Goal: Task Accomplishment & Management: Manage account settings

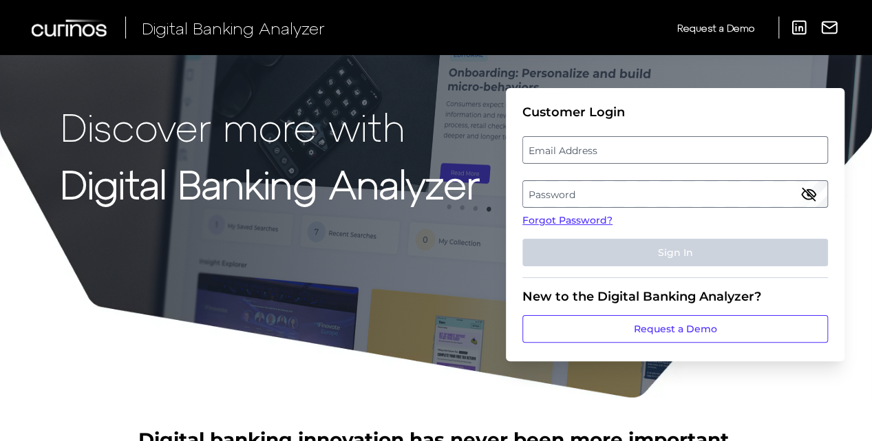
click at [540, 144] on label "Email Address" at bounding box center [674, 150] width 303 height 25
click at [540, 144] on input "email" at bounding box center [674, 150] width 305 height 28
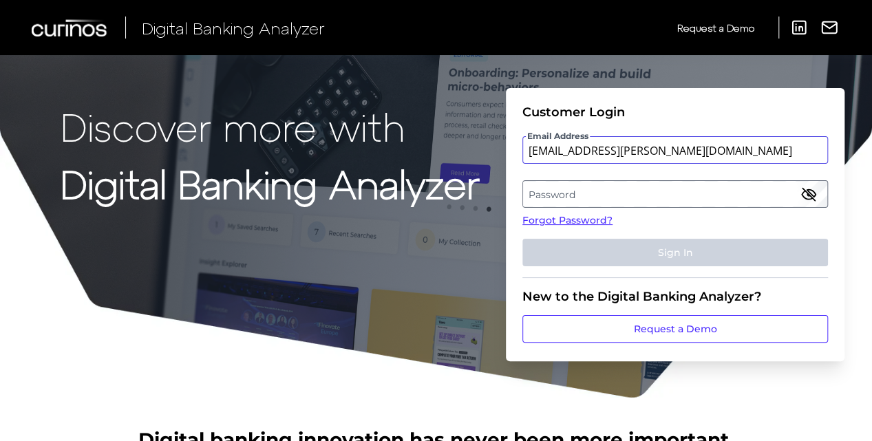
type input "[EMAIL_ADDRESS][PERSON_NAME][DOMAIN_NAME]"
click at [549, 190] on label "Password" at bounding box center [674, 194] width 303 height 25
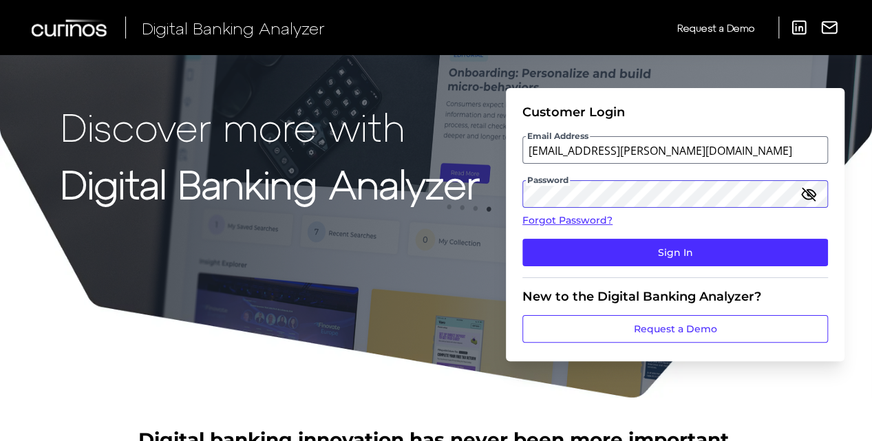
click at [522, 239] on button "Sign In" at bounding box center [674, 253] width 305 height 28
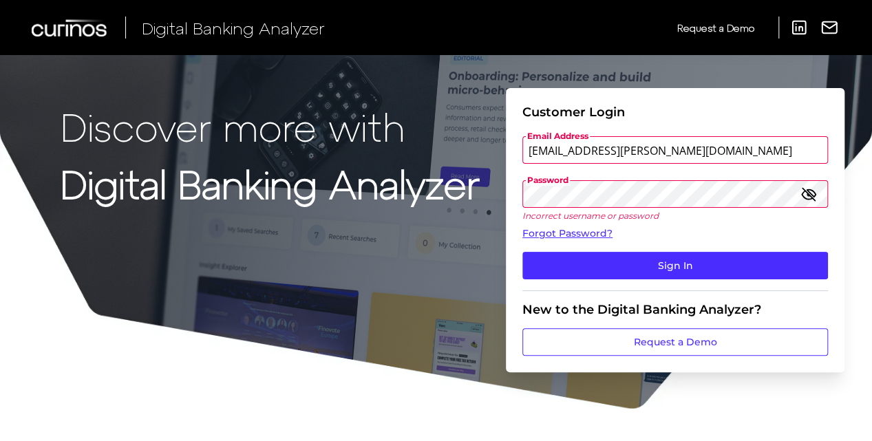
click at [522, 252] on button "Sign In" at bounding box center [674, 266] width 305 height 28
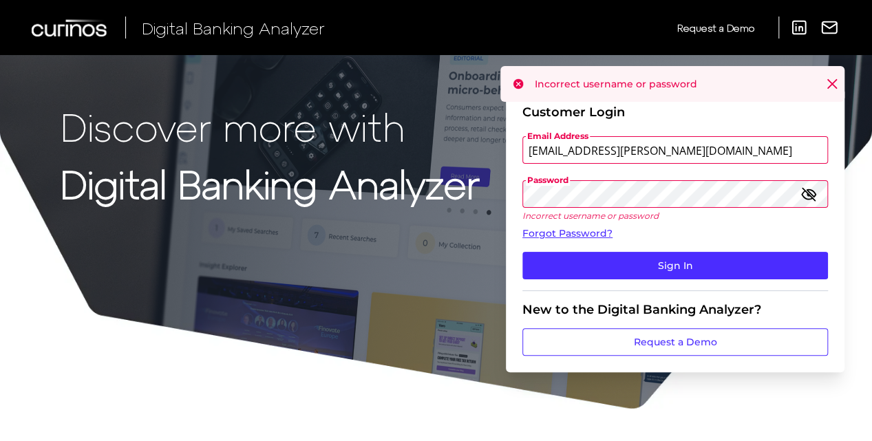
click at [522, 252] on button "Sign In" at bounding box center [674, 266] width 305 height 28
click at [812, 193] on icon "button" at bounding box center [808, 194] width 17 height 17
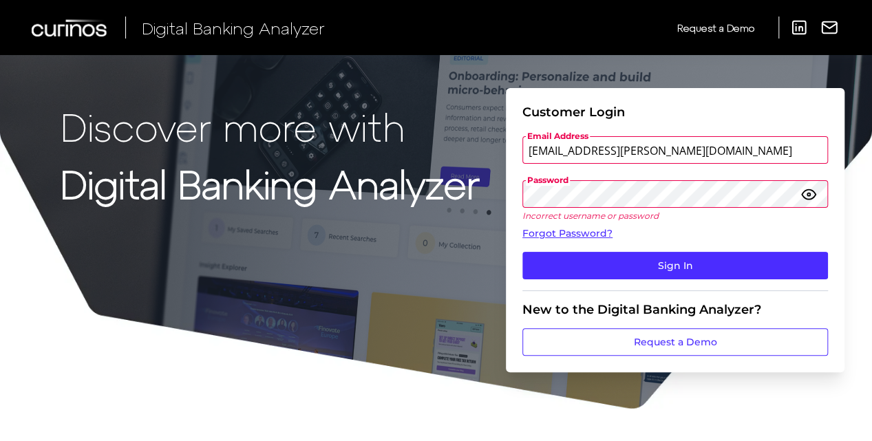
click at [522, 252] on button "Sign In" at bounding box center [674, 266] width 305 height 28
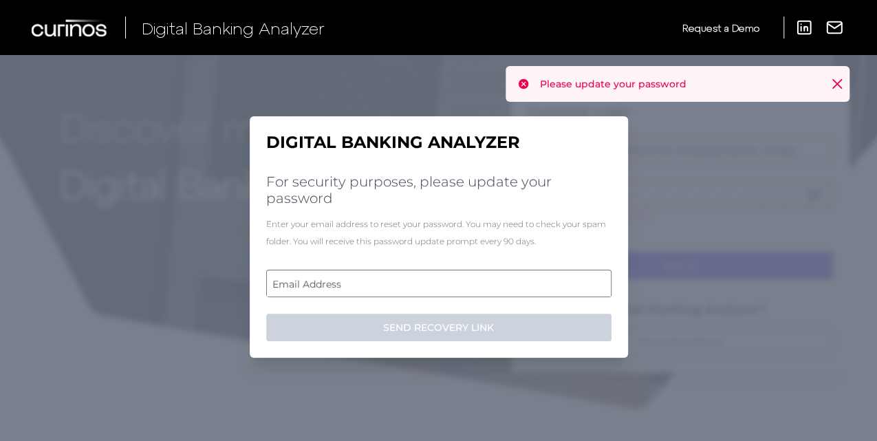
click at [432, 283] on label "Email Address" at bounding box center [438, 283] width 343 height 25
click at [432, 283] on input "email" at bounding box center [438, 284] width 345 height 28
click at [432, 283] on input "Email Address" at bounding box center [438, 284] width 345 height 28
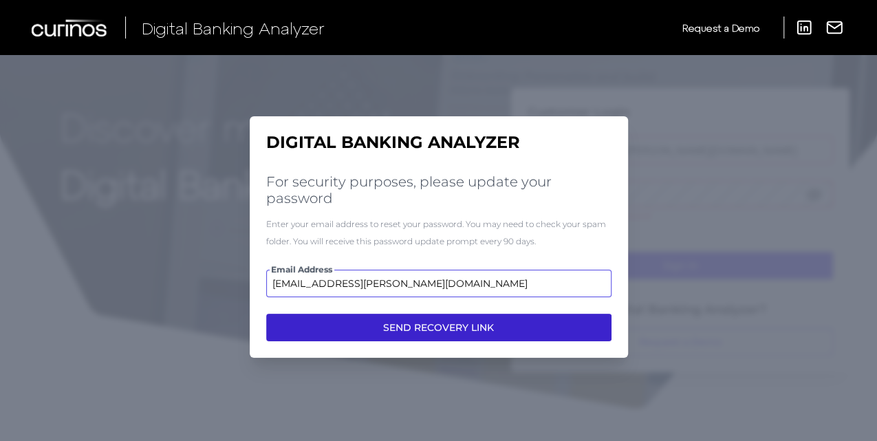
type input "[EMAIL_ADDRESS][PERSON_NAME][DOMAIN_NAME]"
click at [432, 321] on button "SEND RECOVERY LINK" at bounding box center [438, 328] width 345 height 28
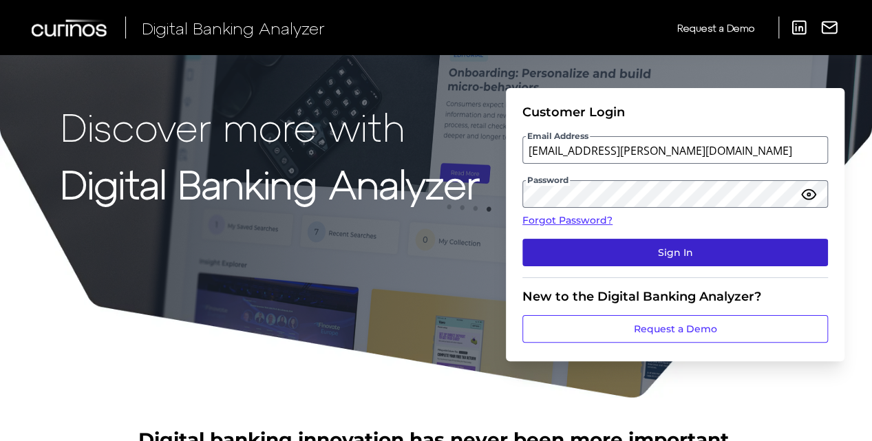
click at [690, 254] on button "Sign In" at bounding box center [674, 253] width 305 height 28
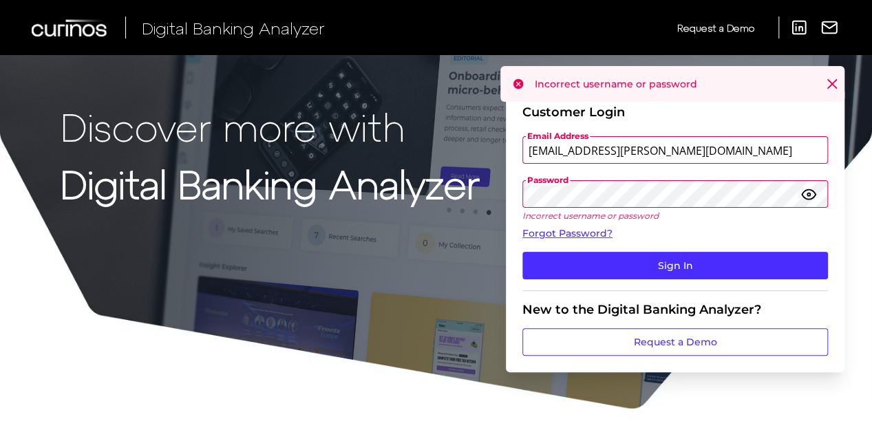
click at [522, 252] on button "Sign In" at bounding box center [674, 266] width 305 height 28
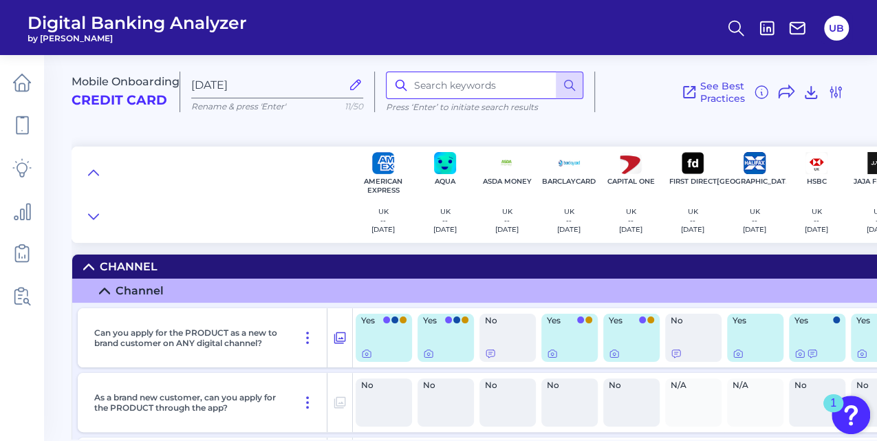
click at [446, 82] on input at bounding box center [484, 86] width 197 height 28
type input "expectation screen"
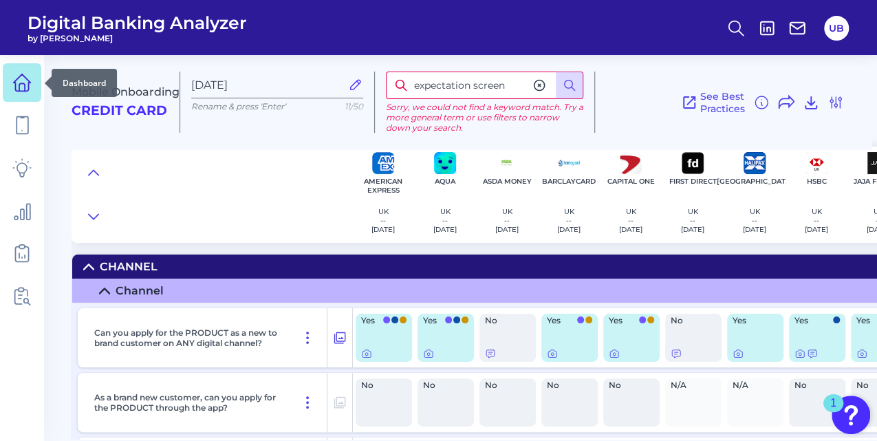
click at [22, 94] on link at bounding box center [22, 82] width 39 height 39
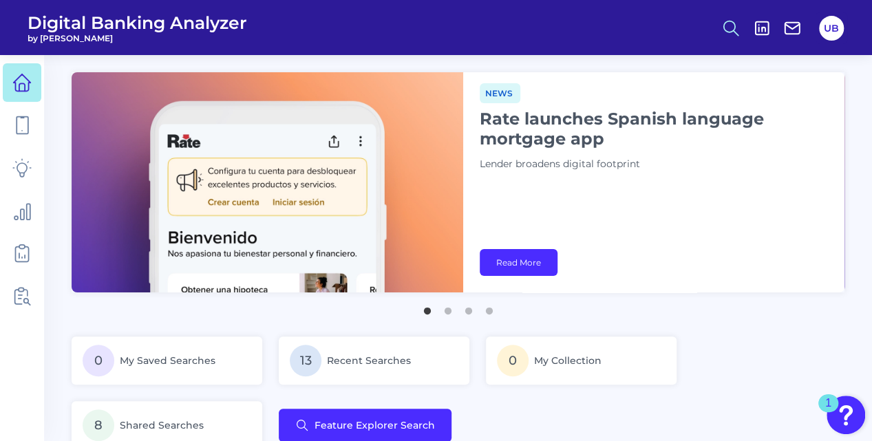
click at [732, 19] on icon at bounding box center [730, 28] width 19 height 19
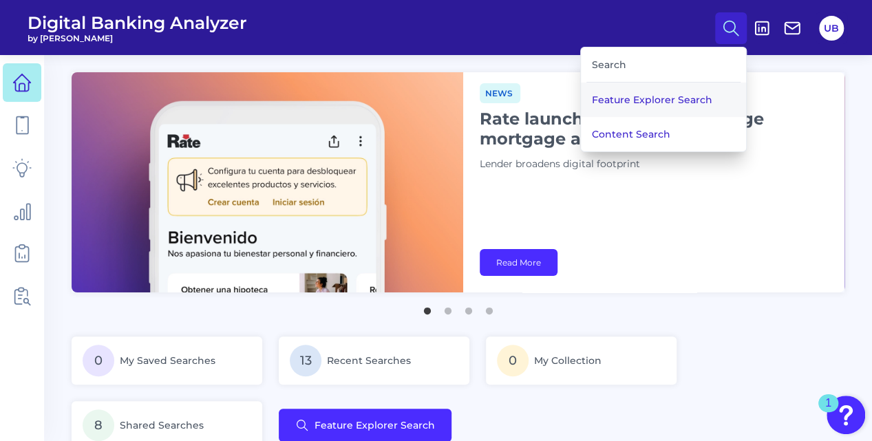
click at [663, 87] on button "Feature Explorer Search" at bounding box center [663, 100] width 165 height 34
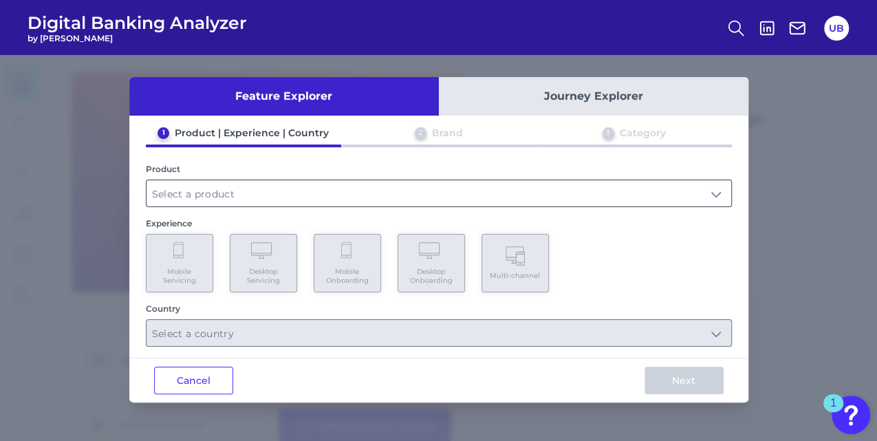
click at [367, 190] on input "text" at bounding box center [439, 193] width 585 height 26
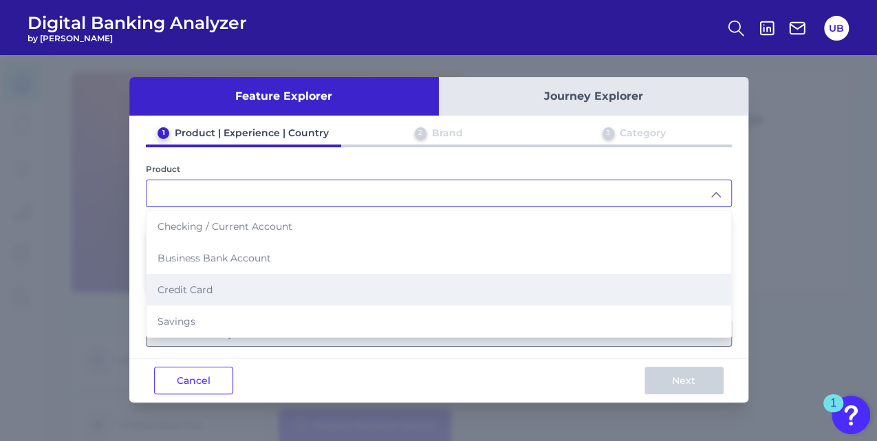
click at [311, 288] on li "Credit Card" at bounding box center [439, 290] width 585 height 32
type input "Credit Card"
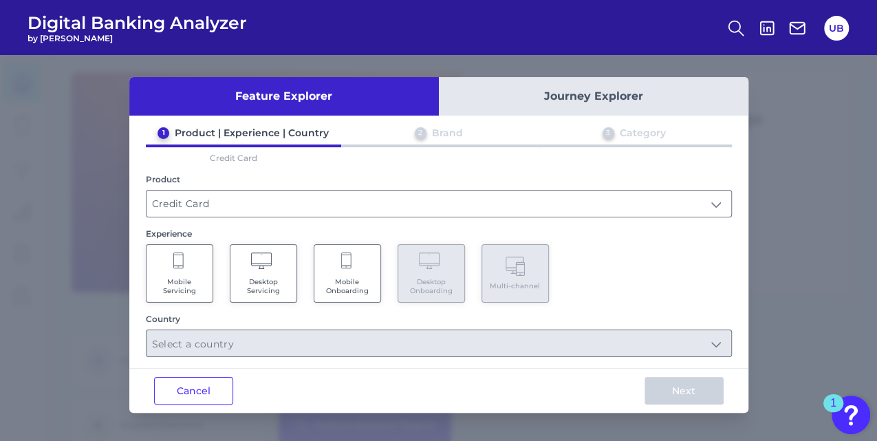
click at [359, 268] on Onboarding "Mobile Onboarding" at bounding box center [347, 273] width 67 height 58
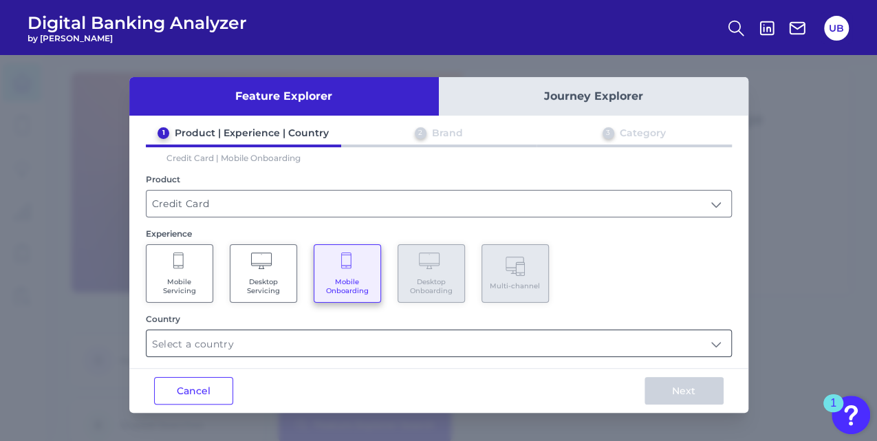
click at [353, 334] on input "text" at bounding box center [439, 343] width 585 height 26
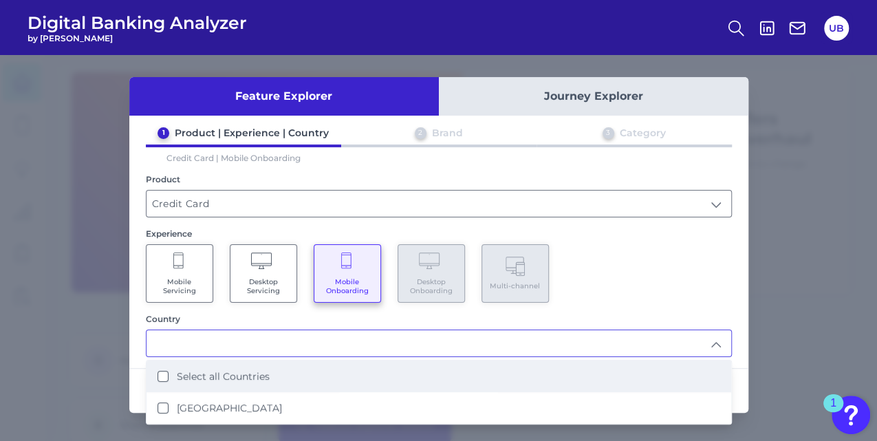
click at [358, 370] on li "Select all Countries" at bounding box center [439, 376] width 585 height 32
type input "Select all Countries"
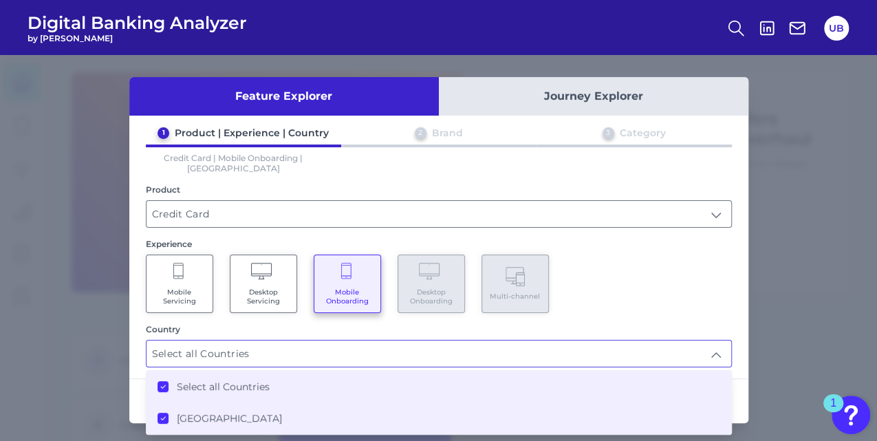
click at [622, 298] on div "Mobile Servicing Desktop Servicing Mobile Onboarding Desktop Onboarding Multi-c…" at bounding box center [439, 284] width 586 height 58
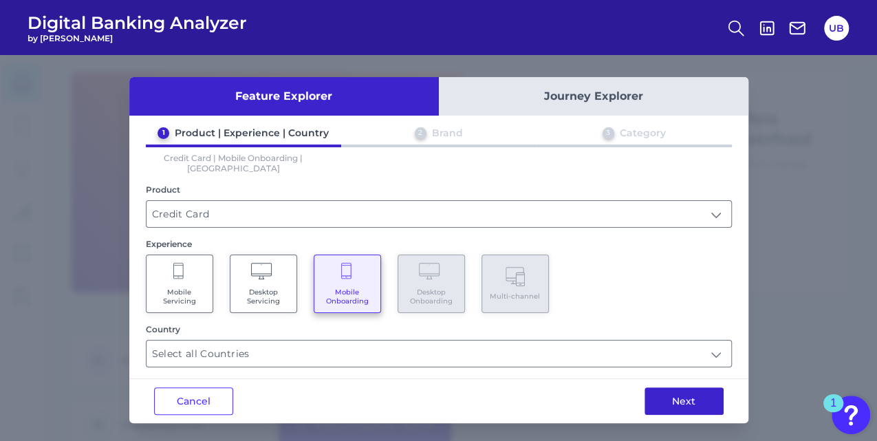
click at [685, 387] on button "Next" at bounding box center [684, 401] width 79 height 28
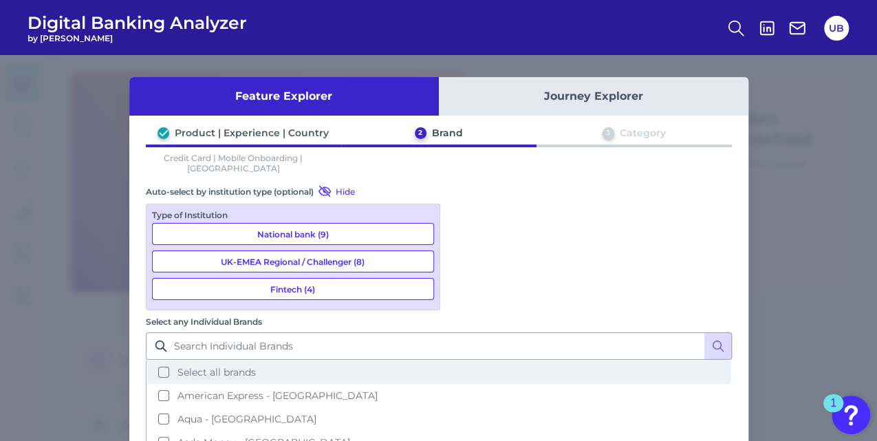
click at [466, 360] on button "Select all brands" at bounding box center [438, 371] width 583 height 23
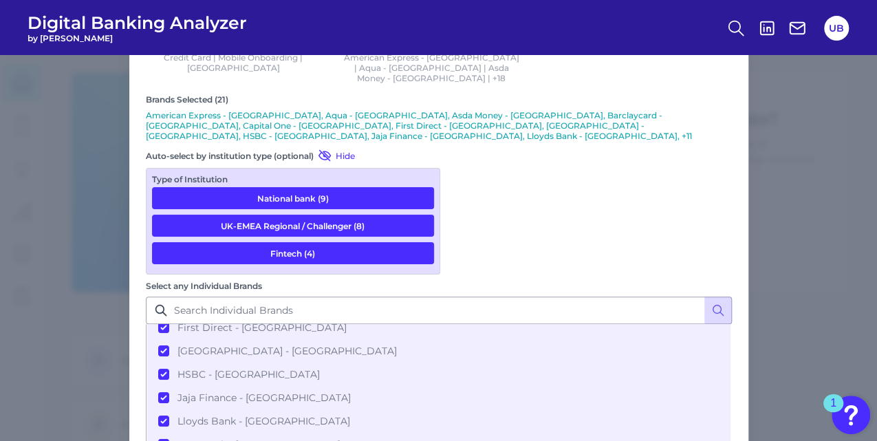
scroll to position [158, 0]
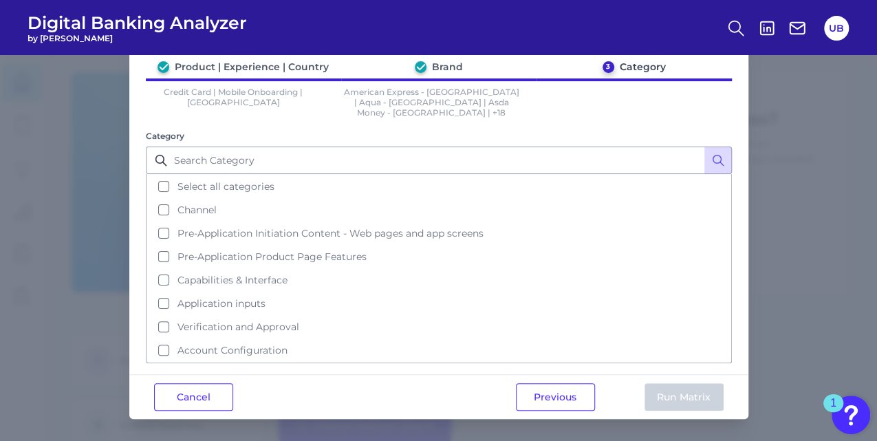
scroll to position [0, 0]
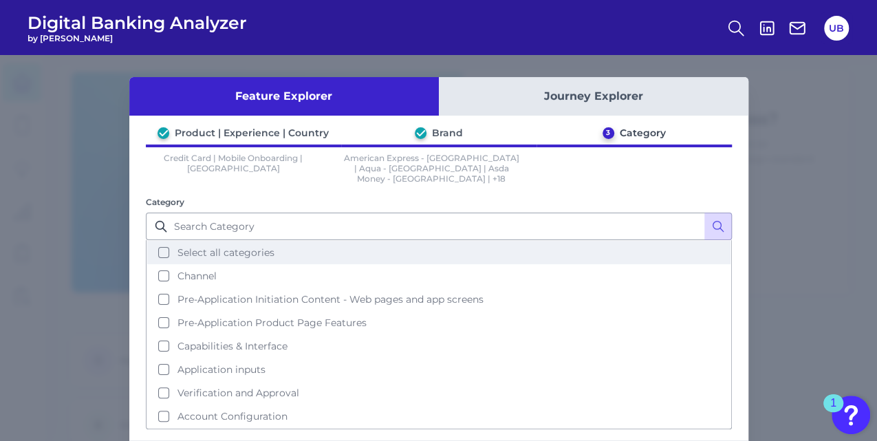
click at [416, 244] on button "Select all categories" at bounding box center [438, 252] width 583 height 23
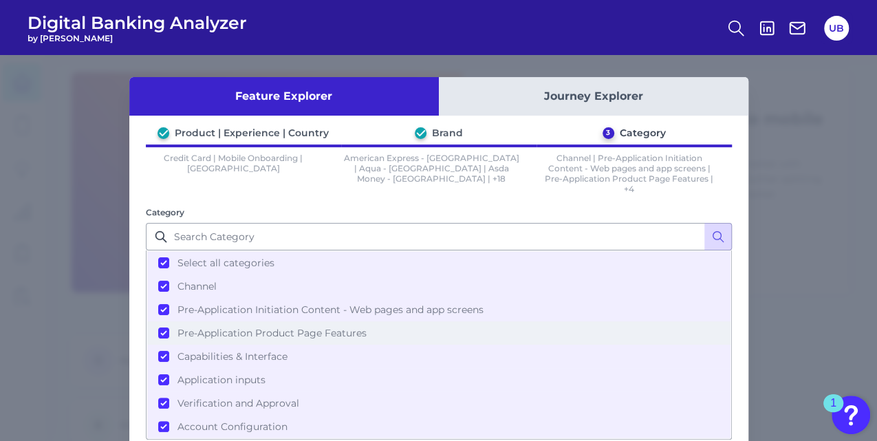
scroll to position [66, 0]
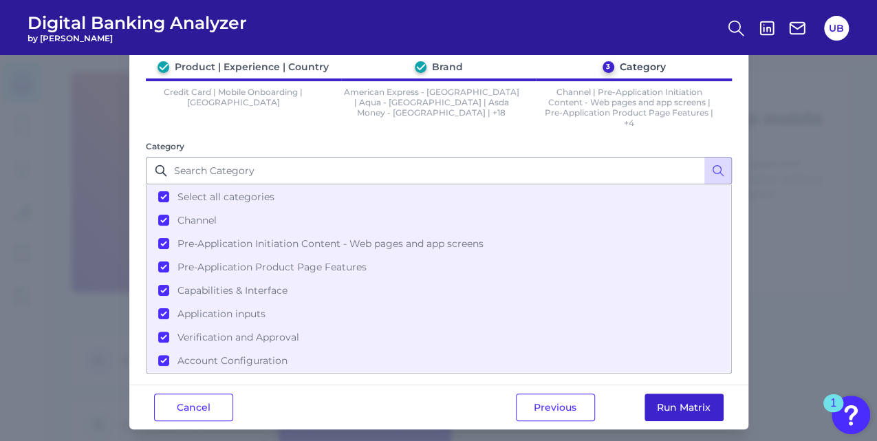
click at [697, 396] on button "Run Matrix" at bounding box center [684, 407] width 79 height 28
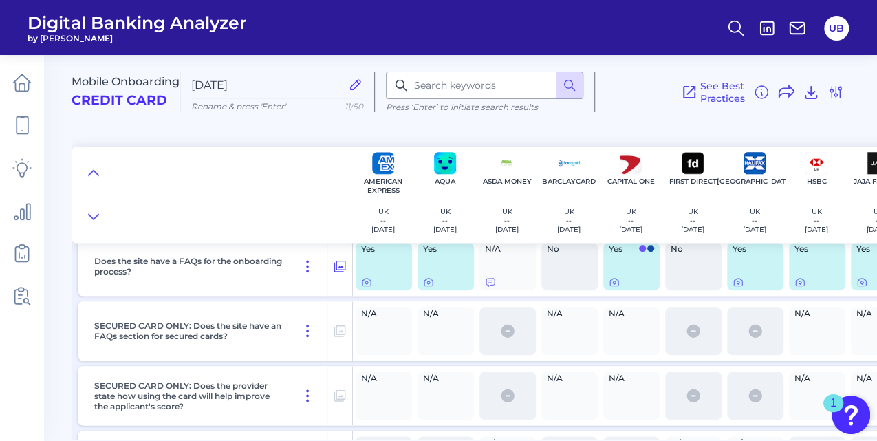
scroll to position [614, 0]
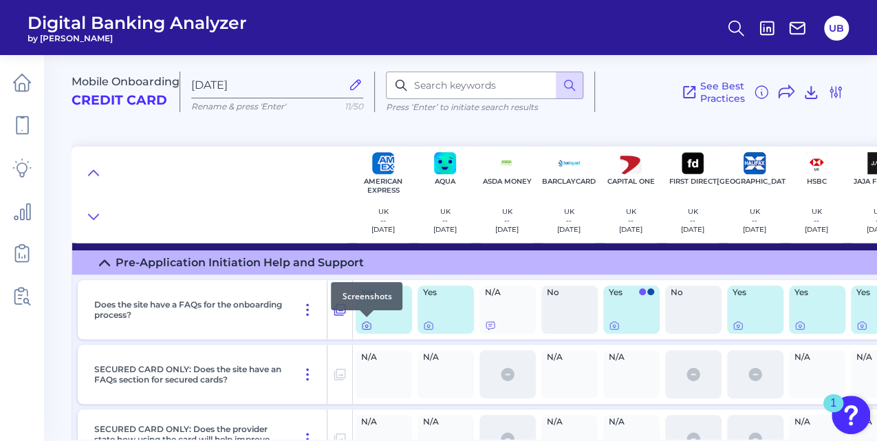
click at [365, 326] on icon at bounding box center [366, 326] width 3 height 3
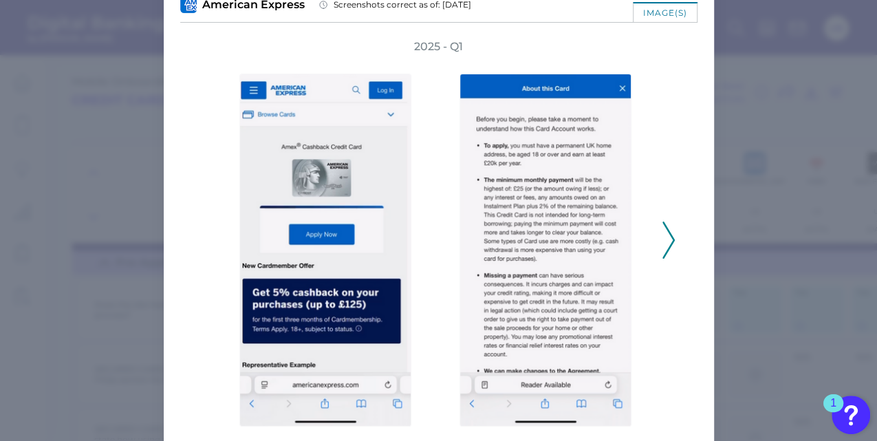
scroll to position [61, 0]
click at [662, 236] on icon at bounding box center [668, 240] width 12 height 37
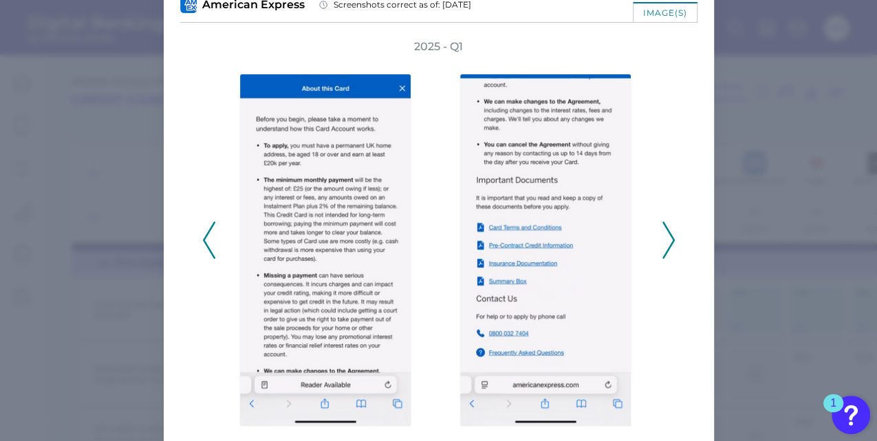
click at [662, 236] on icon at bounding box center [668, 240] width 12 height 37
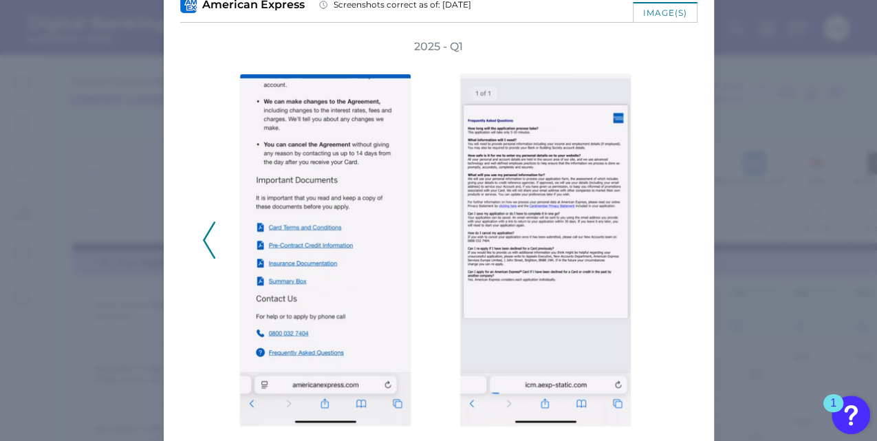
click at [662, 236] on div "2025 - Q1" at bounding box center [438, 232] width 473 height 387
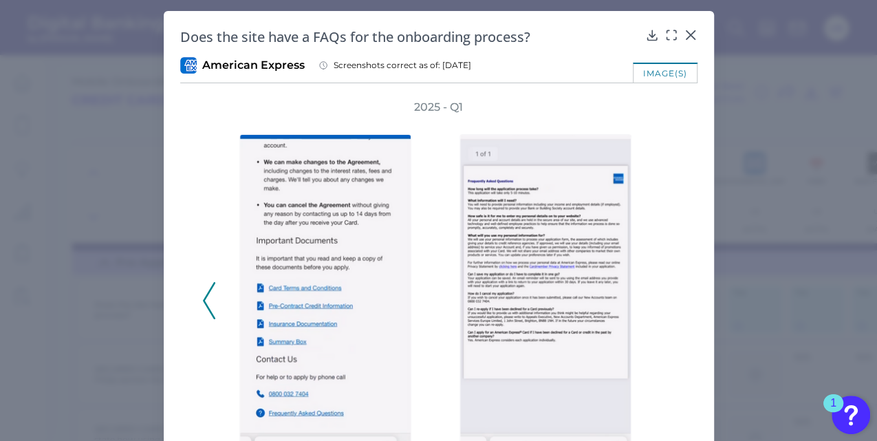
scroll to position [0, 0]
click at [689, 33] on icon at bounding box center [690, 35] width 8 height 8
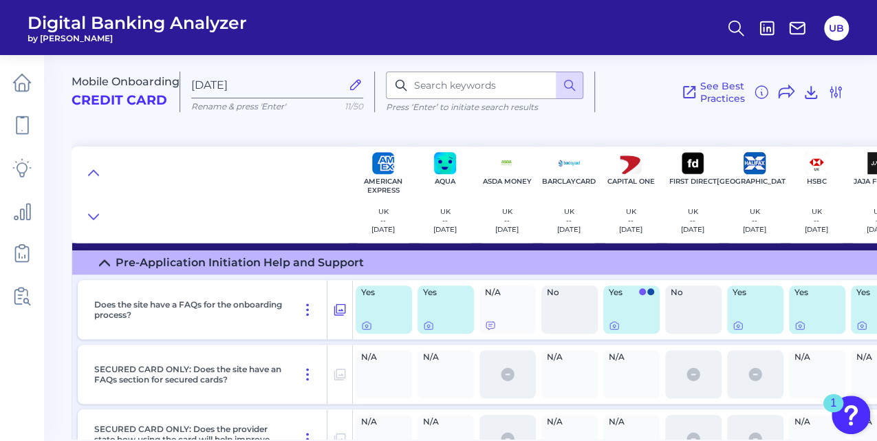
click at [427, 332] on div "Yes" at bounding box center [446, 309] width 56 height 48
click at [424, 325] on icon at bounding box center [428, 325] width 11 height 11
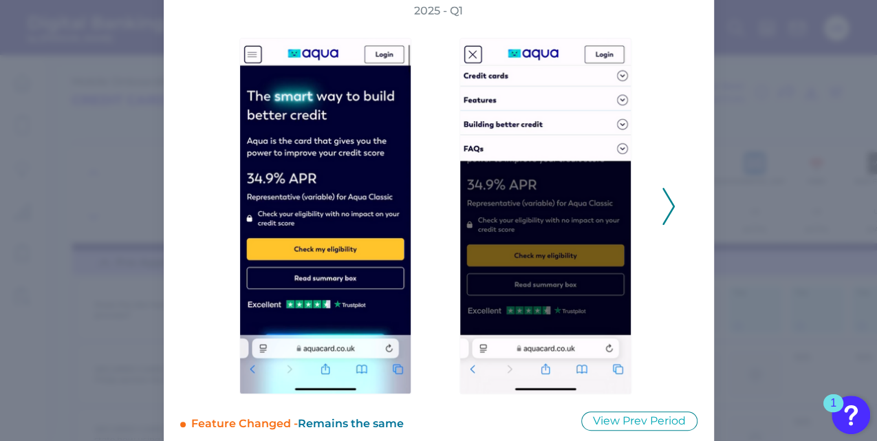
scroll to position [114, 0]
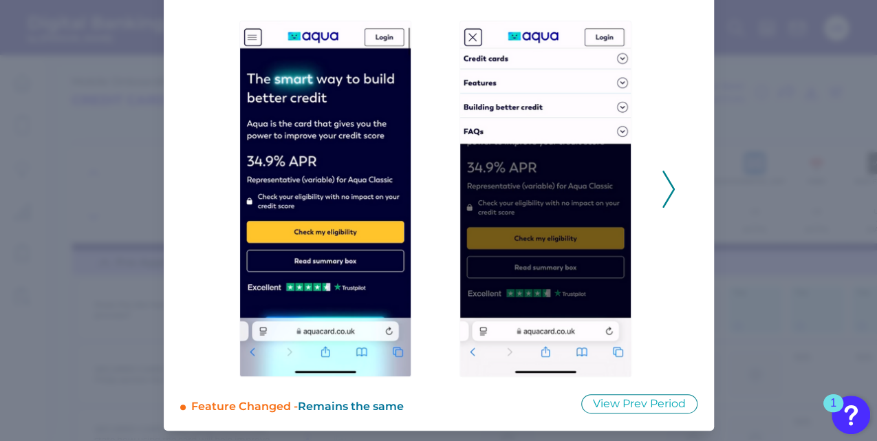
click at [669, 194] on icon at bounding box center [668, 189] width 12 height 37
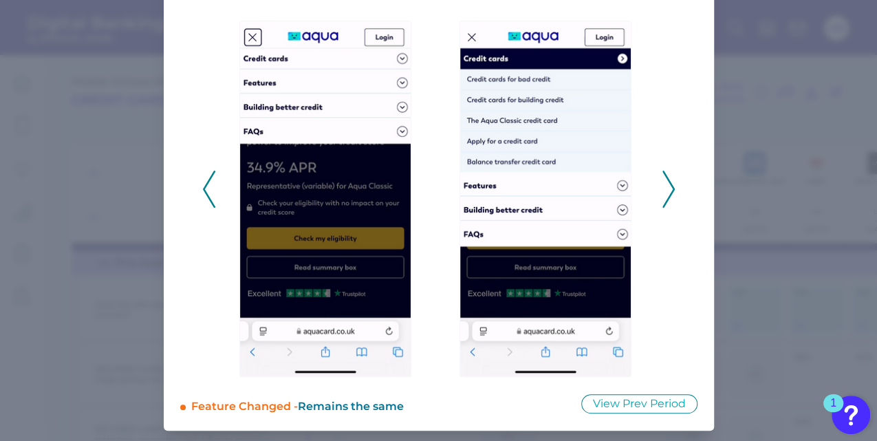
click at [669, 194] on icon at bounding box center [668, 189] width 12 height 37
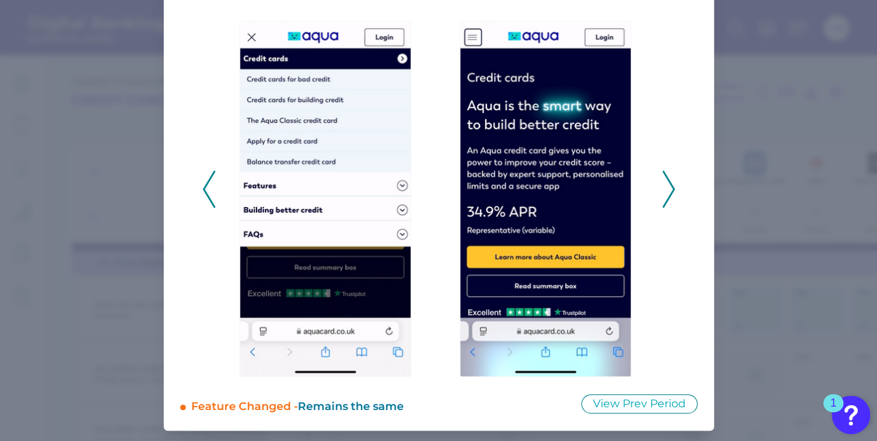
click at [669, 194] on icon at bounding box center [668, 189] width 12 height 37
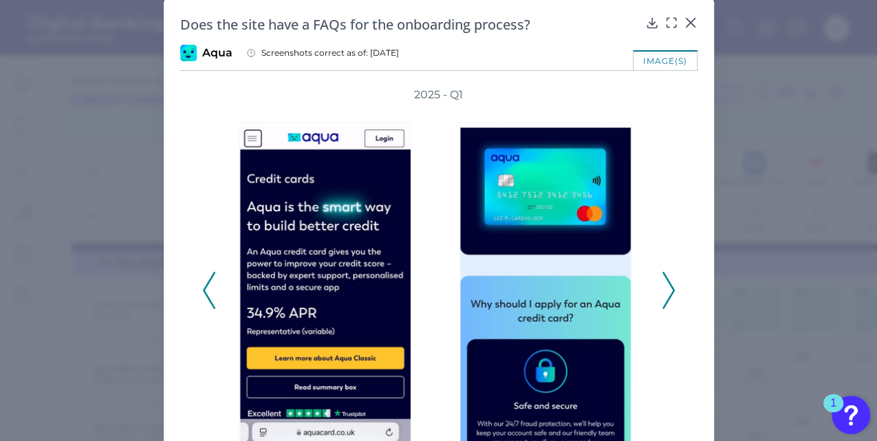
scroll to position [12, 0]
click at [684, 23] on icon at bounding box center [691, 23] width 14 height 14
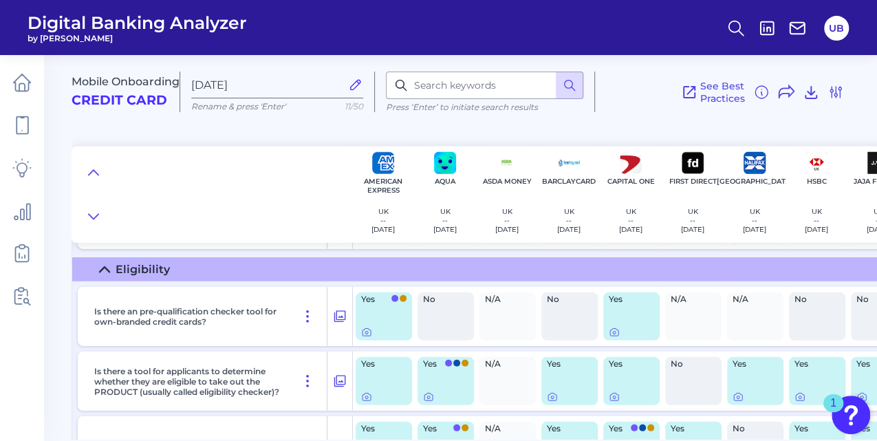
scroll to position [1878, 0]
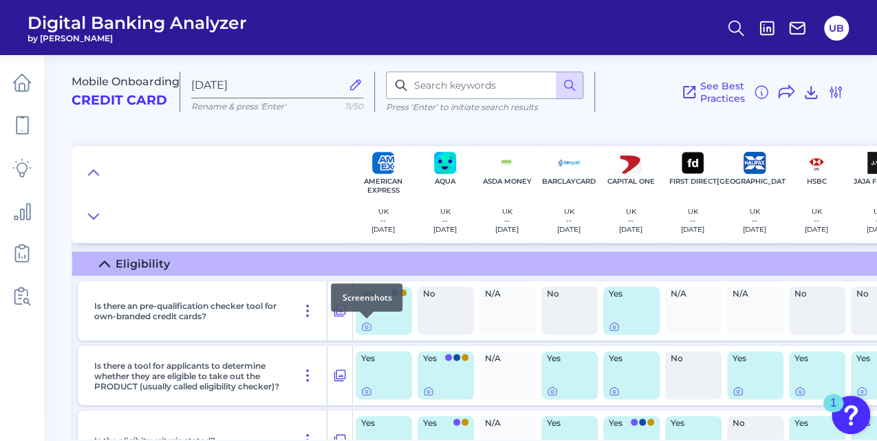
click at [369, 324] on div at bounding box center [367, 319] width 14 height 14
click at [367, 330] on icon at bounding box center [367, 327] width 8 height 8
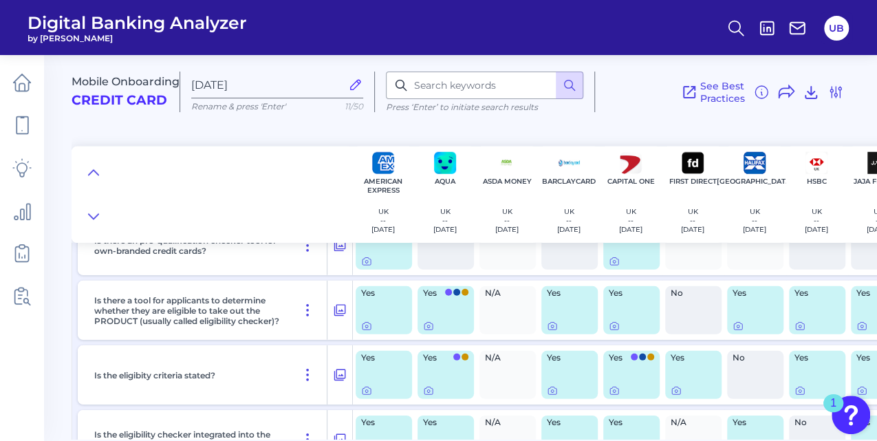
scroll to position [1944, 0]
click at [365, 392] on icon at bounding box center [366, 390] width 11 height 11
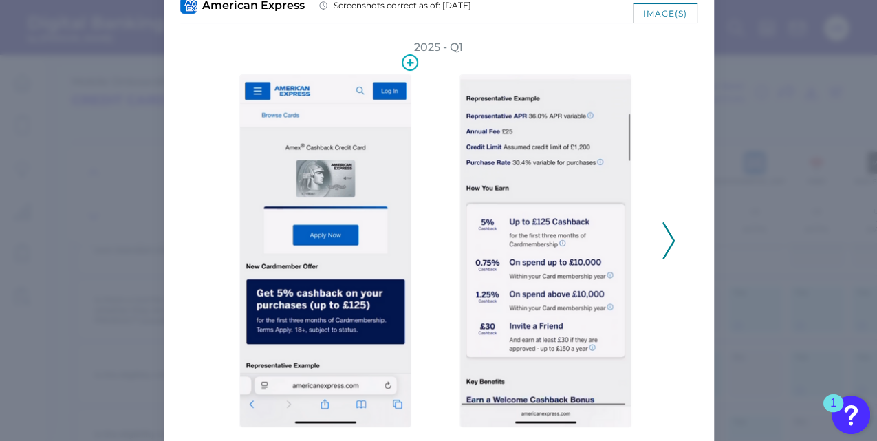
scroll to position [84, 0]
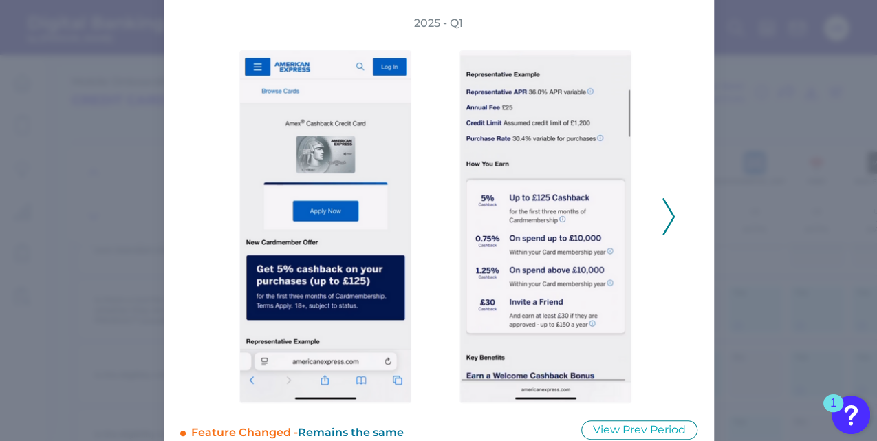
click at [663, 218] on icon at bounding box center [668, 216] width 12 height 37
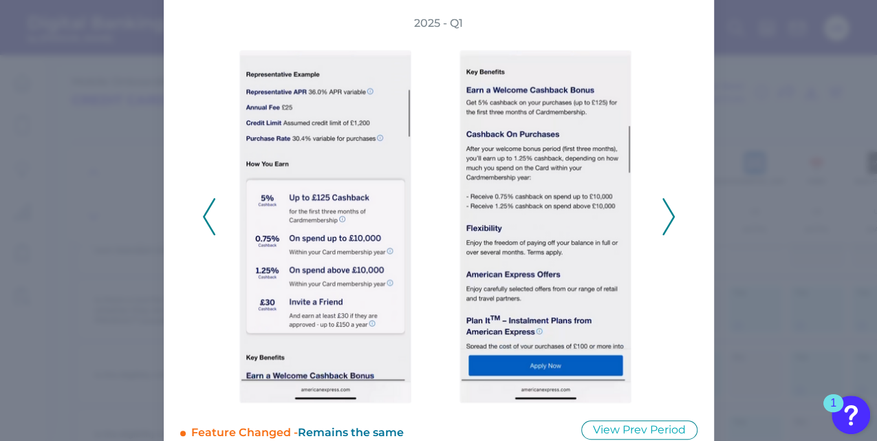
scroll to position [0, 0]
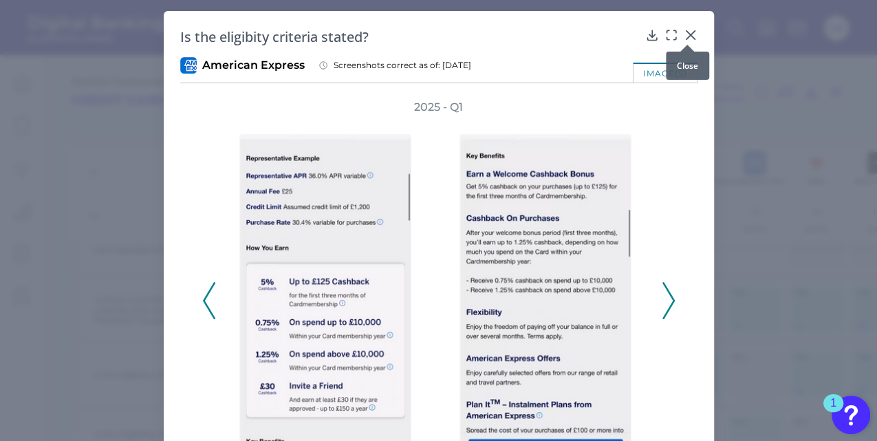
click at [685, 34] on icon at bounding box center [691, 35] width 14 height 14
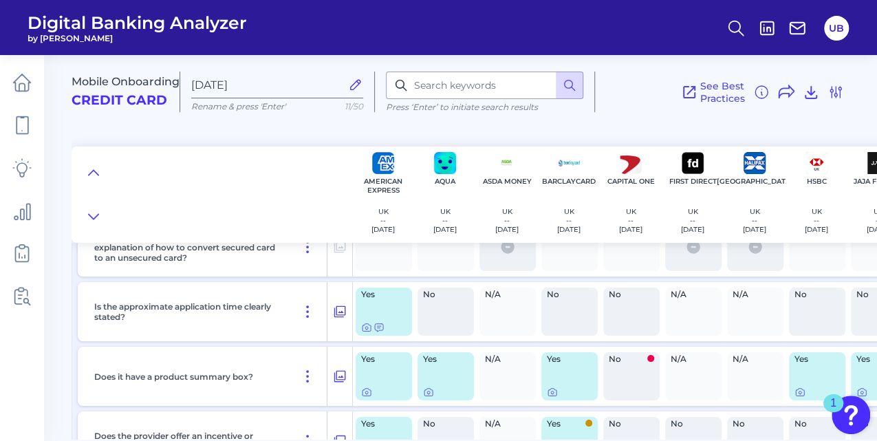
scroll to position [2558, 0]
click at [365, 328] on icon at bounding box center [366, 326] width 11 height 11
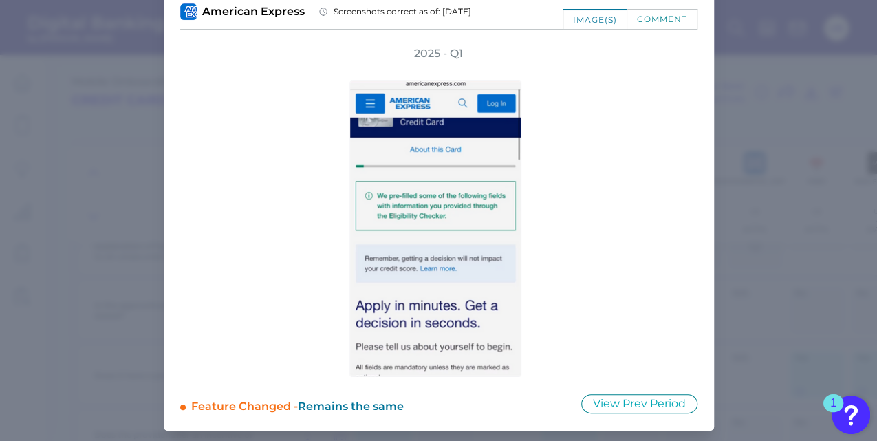
scroll to position [0, 0]
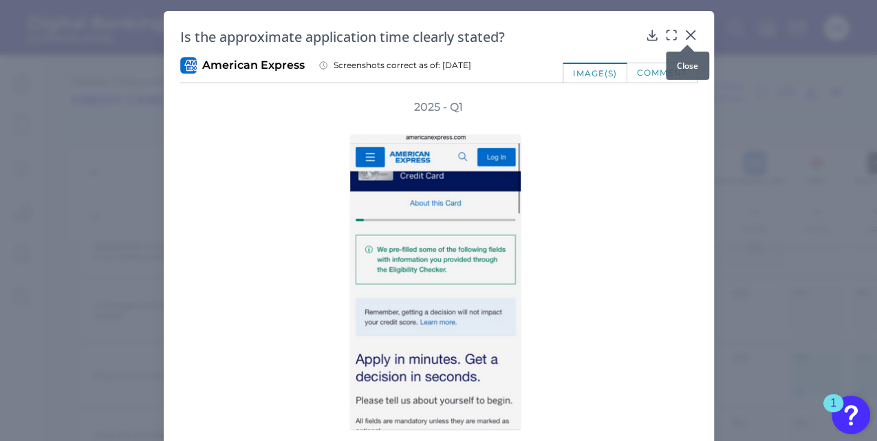
click at [689, 37] on icon at bounding box center [690, 35] width 8 height 8
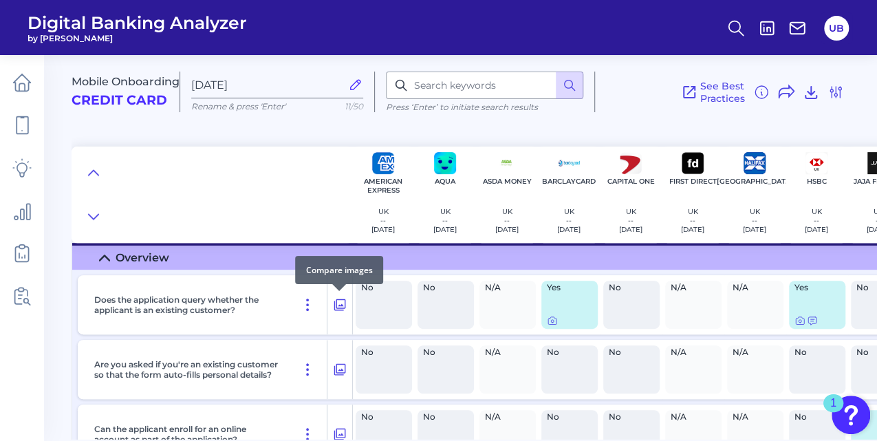
scroll to position [2891, 0]
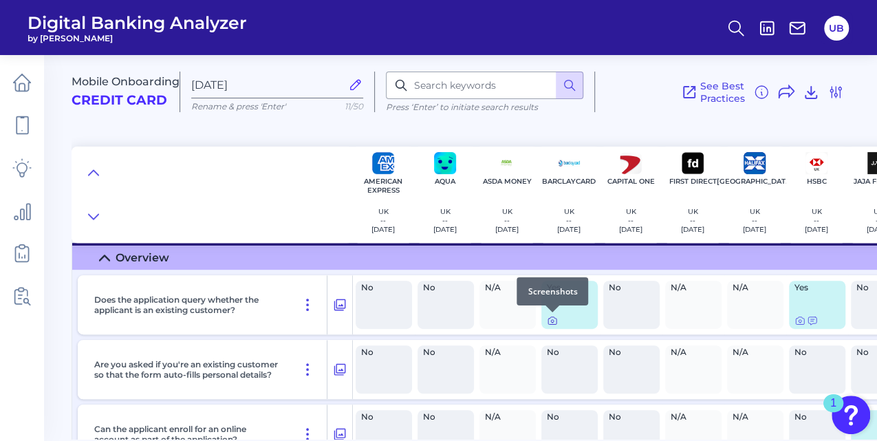
click at [553, 319] on icon at bounding box center [552, 320] width 11 height 11
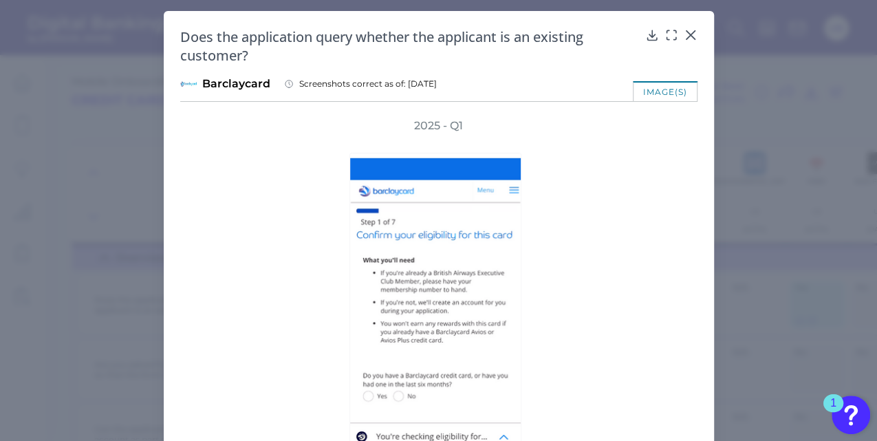
scroll to position [22, 0]
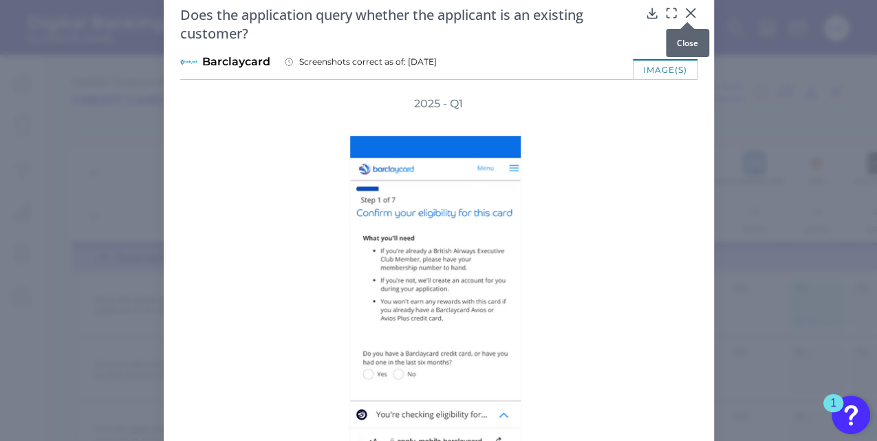
click at [689, 16] on div at bounding box center [687, 22] width 14 height 14
click at [685, 17] on div at bounding box center [687, 22] width 14 height 14
click at [687, 14] on icon at bounding box center [690, 13] width 8 height 8
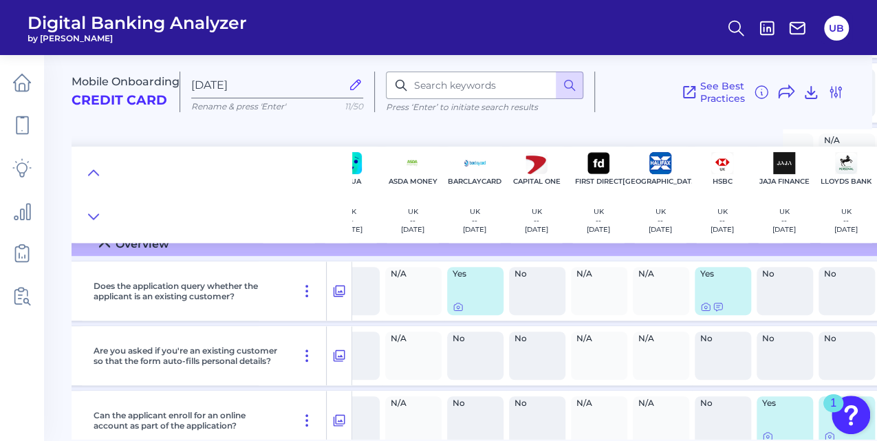
scroll to position [2904, 95]
click at [705, 305] on icon at bounding box center [705, 306] width 11 height 11
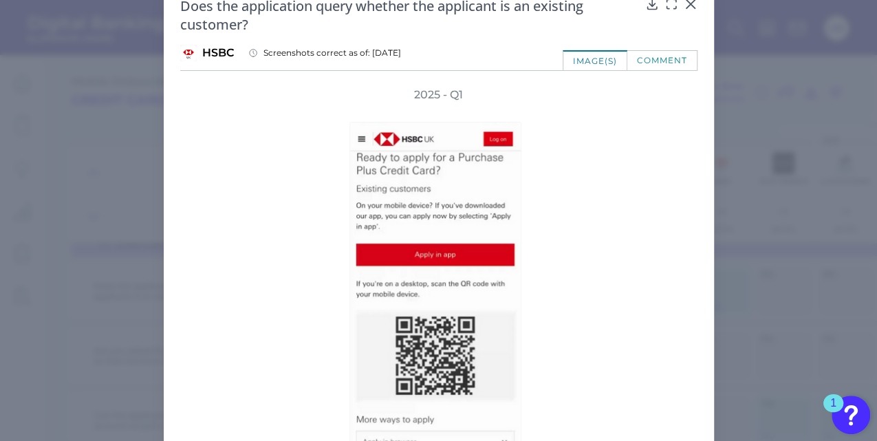
scroll to position [0, 0]
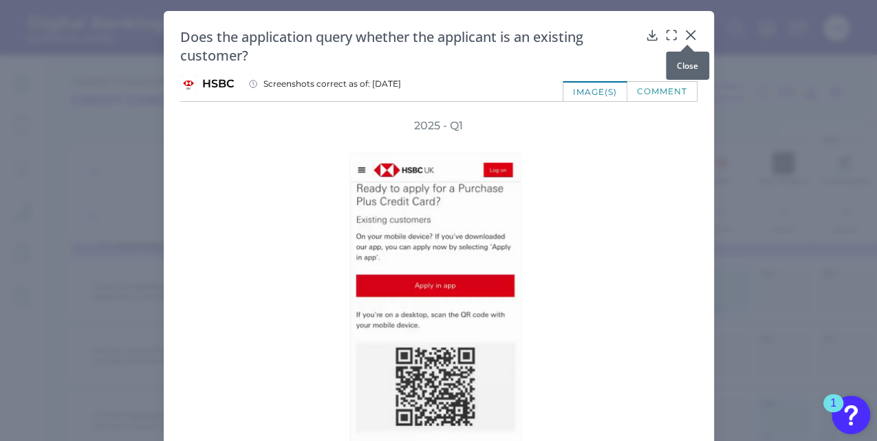
drag, startPoint x: 676, startPoint y: 37, endPoint x: 686, endPoint y: 36, distance: 10.3
click at [686, 36] on div "Does the application query whether the applicant is an existing customer?" at bounding box center [438, 46] width 517 height 37
click at [686, 36] on icon at bounding box center [690, 35] width 8 height 8
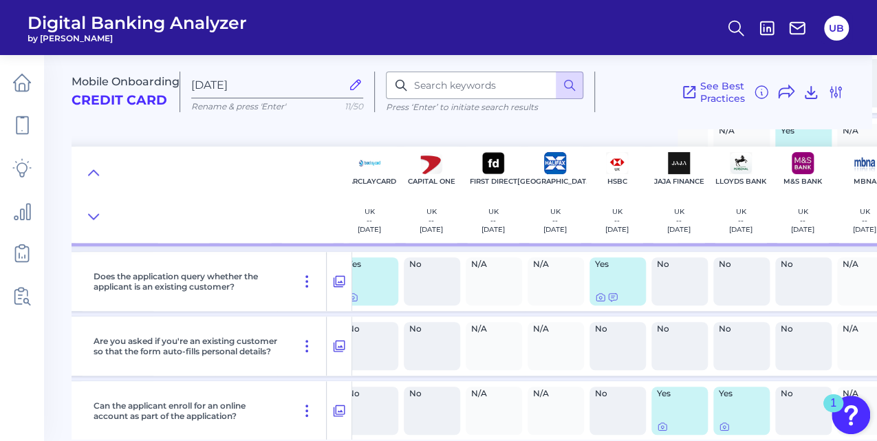
scroll to position [2917, 199]
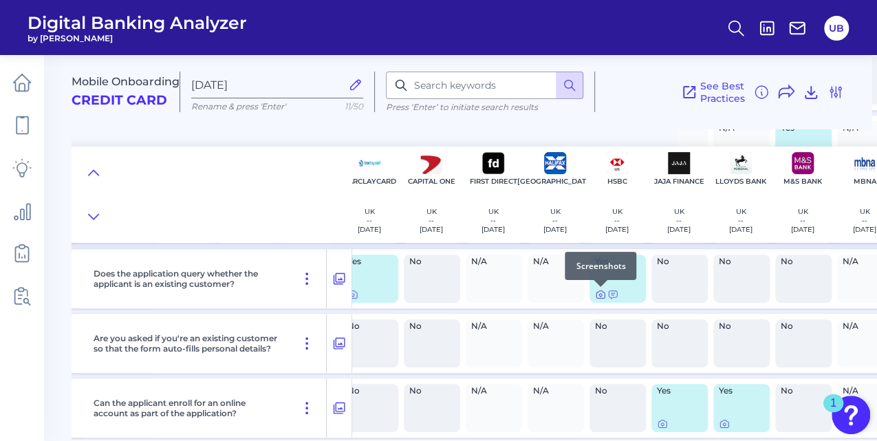
click at [599, 295] on icon at bounding box center [600, 294] width 11 height 11
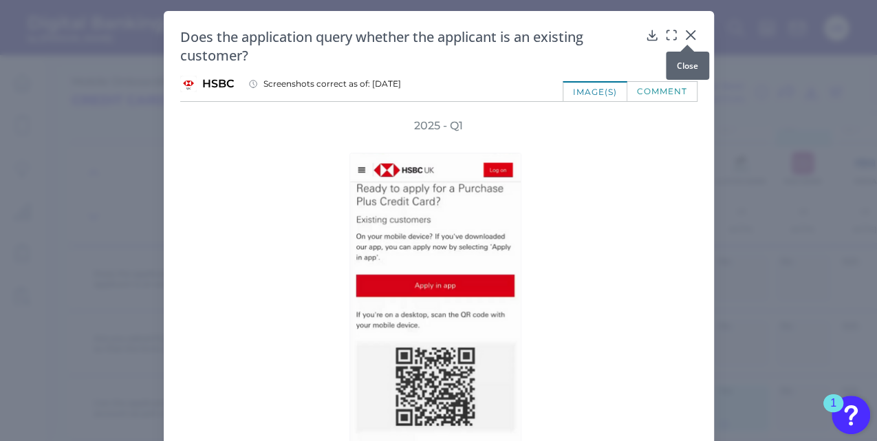
click at [687, 37] on icon at bounding box center [691, 35] width 14 height 14
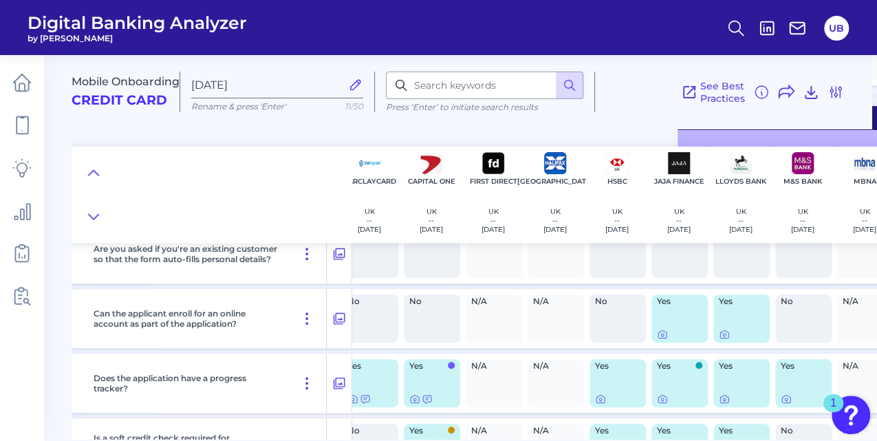
scroll to position [3008, 199]
click at [666, 334] on icon at bounding box center [662, 332] width 11 height 11
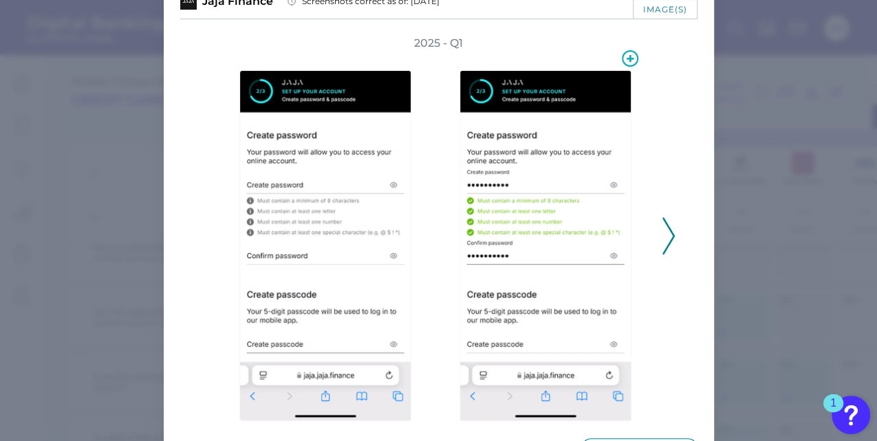
scroll to position [83, 0]
click at [666, 248] on icon at bounding box center [668, 235] width 12 height 37
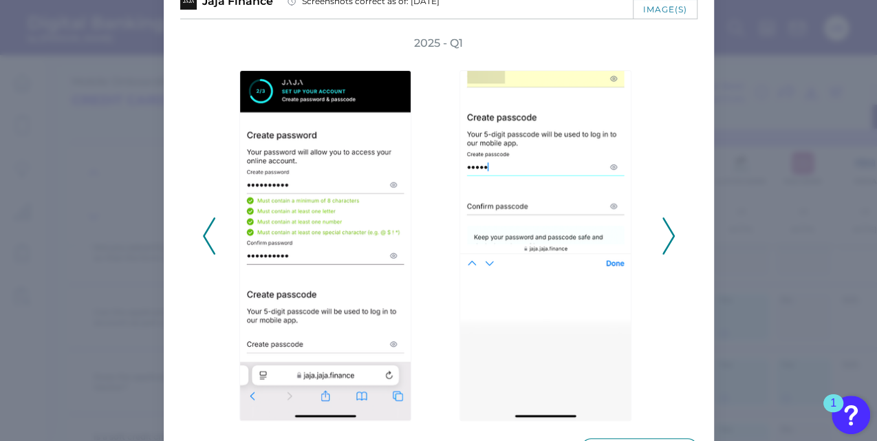
click at [666, 248] on icon at bounding box center [668, 235] width 12 height 37
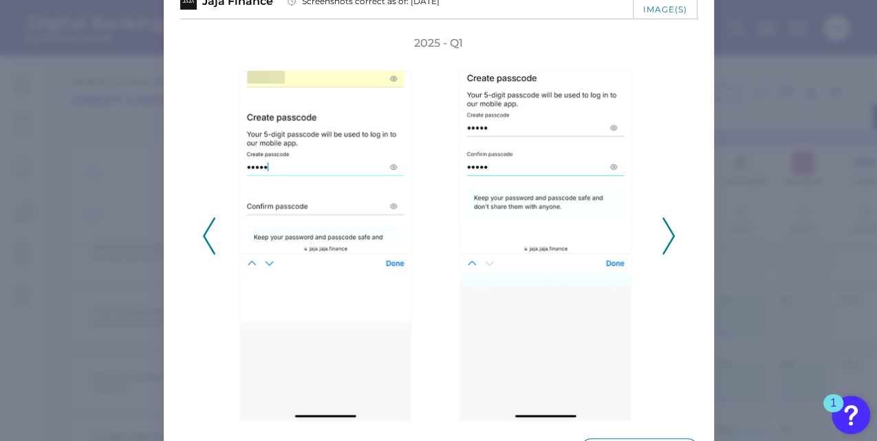
click at [666, 248] on icon at bounding box center [668, 235] width 12 height 37
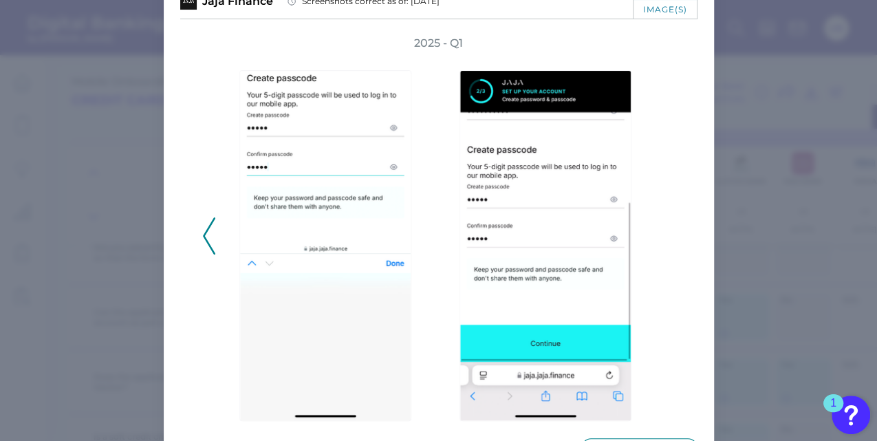
click at [666, 248] on div "2025 - Q1" at bounding box center [438, 228] width 473 height 385
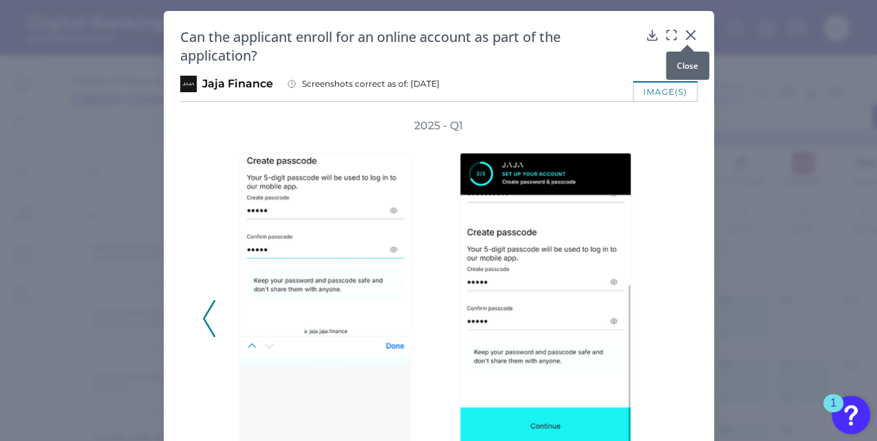
click at [687, 39] on div at bounding box center [687, 45] width 14 height 14
click at [687, 35] on icon at bounding box center [690, 35] width 8 height 8
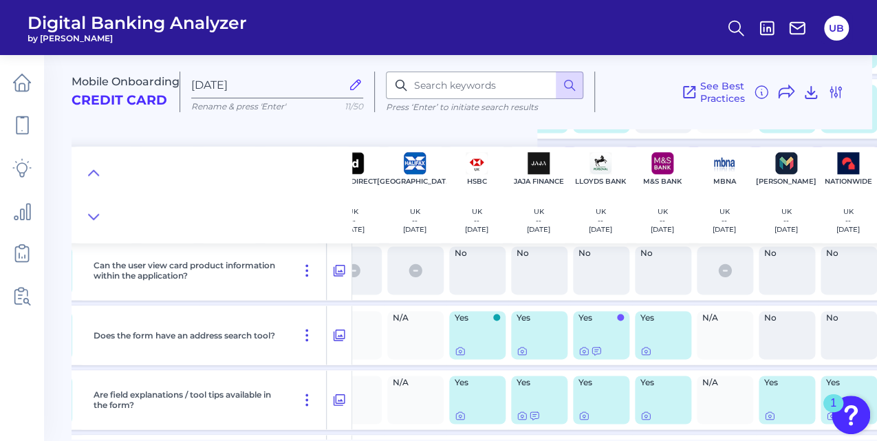
scroll to position [3540, 340]
click at [647, 349] on icon at bounding box center [645, 350] width 11 height 11
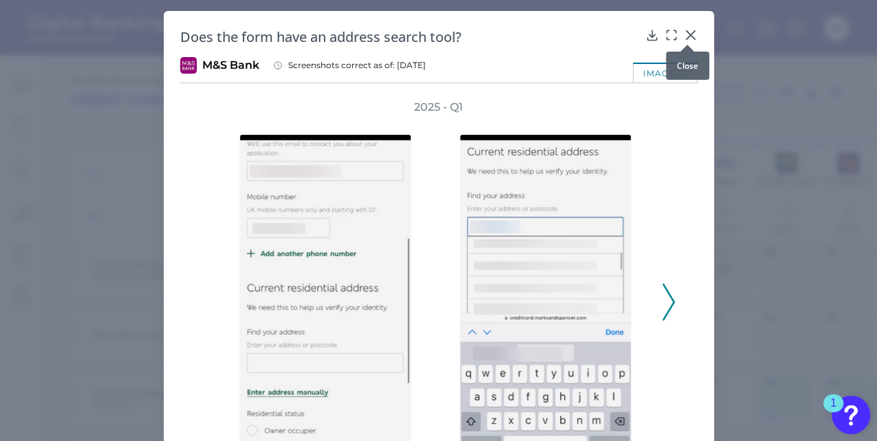
click at [691, 33] on icon at bounding box center [691, 35] width 14 height 14
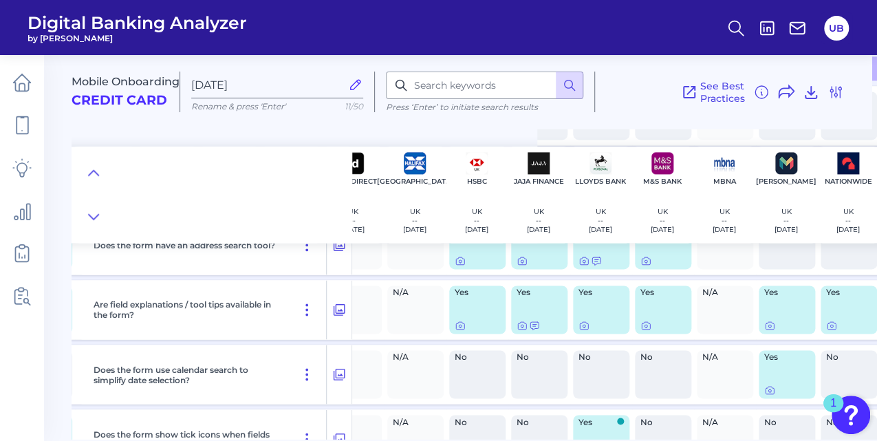
scroll to position [3630, 340]
click at [647, 329] on icon at bounding box center [645, 325] width 11 height 11
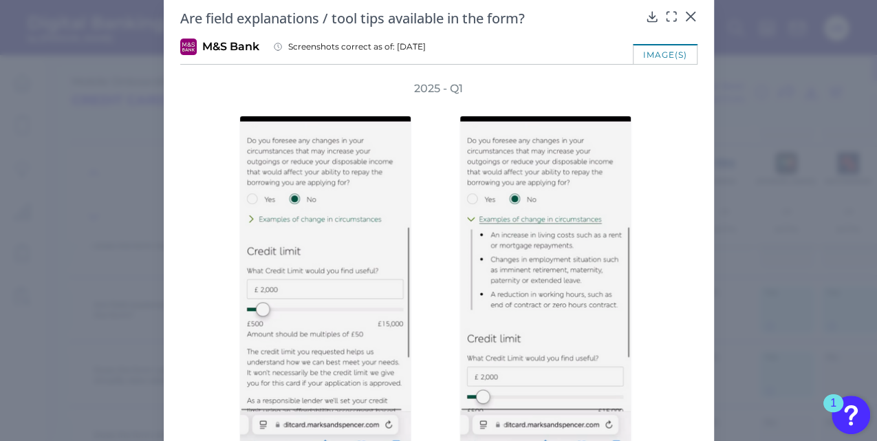
scroll to position [0, 0]
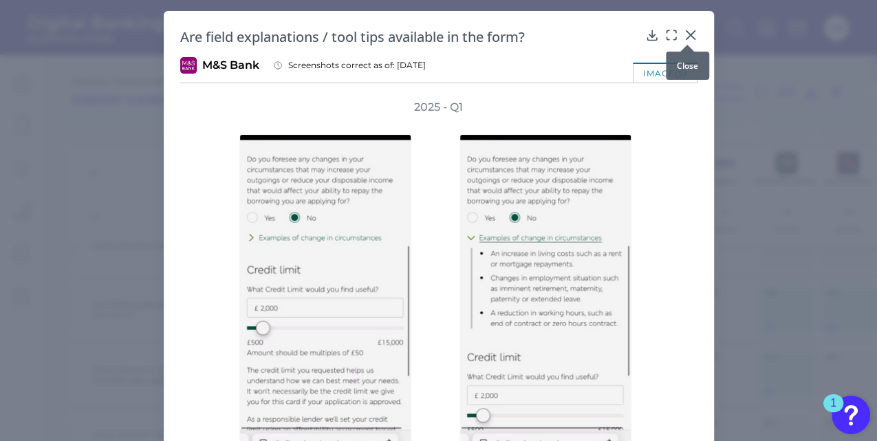
click at [689, 35] on icon at bounding box center [691, 35] width 14 height 14
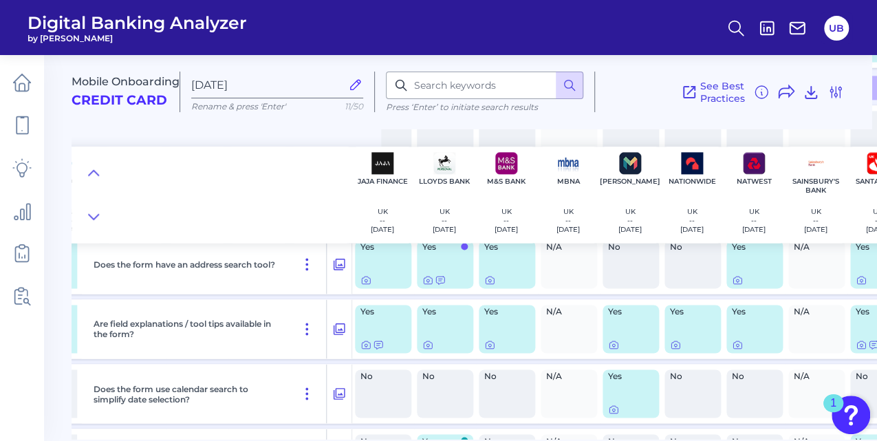
scroll to position [3610, 496]
click at [740, 347] on icon at bounding box center [737, 344] width 11 height 11
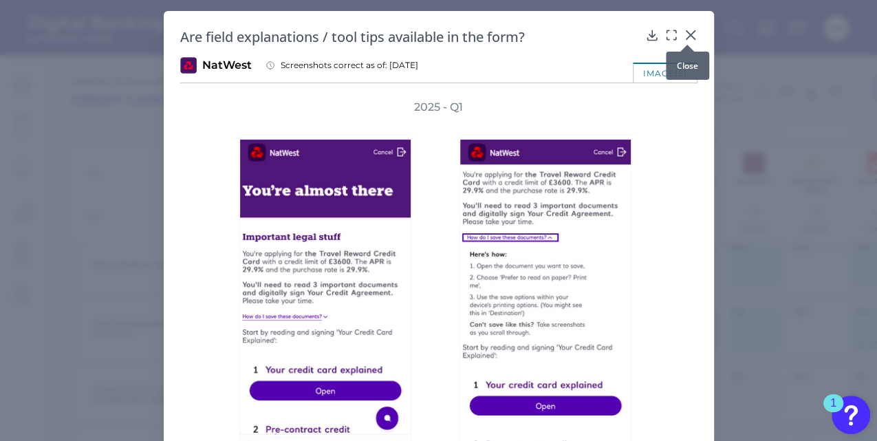
click at [687, 38] on div at bounding box center [687, 45] width 14 height 14
click at [692, 34] on icon at bounding box center [691, 35] width 14 height 14
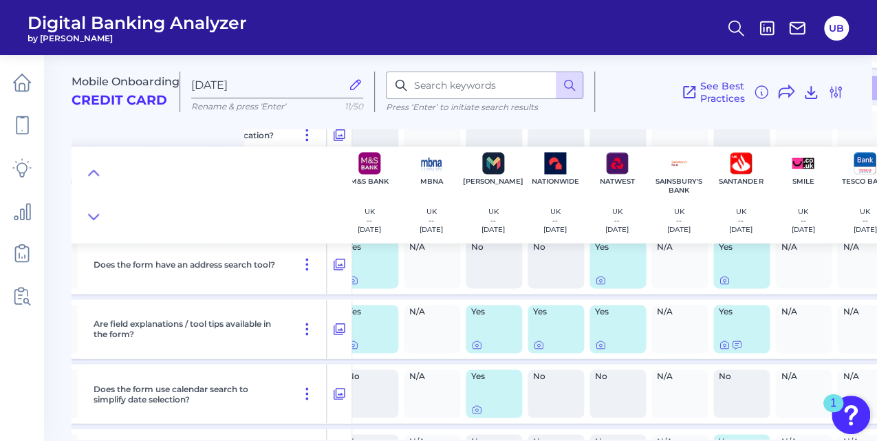
scroll to position [3610, 641]
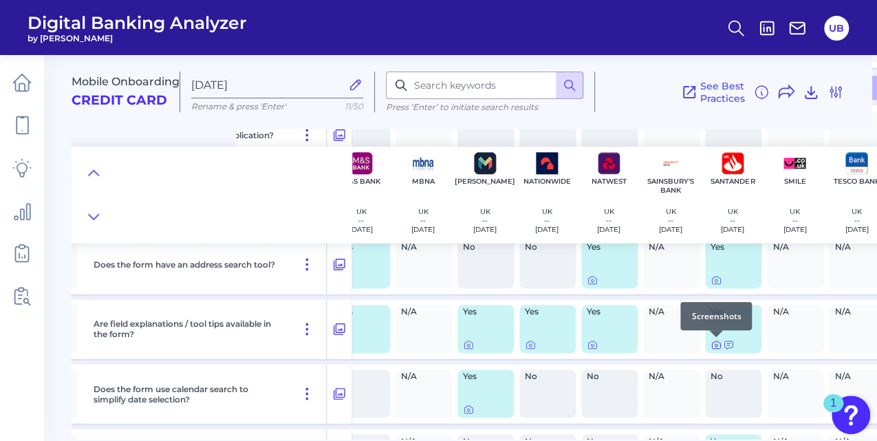
click at [719, 348] on icon at bounding box center [716, 344] width 11 height 11
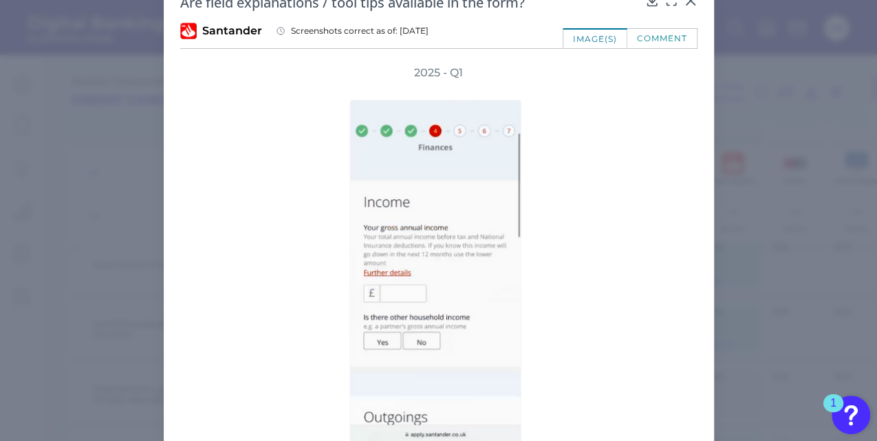
scroll to position [35, 0]
click at [684, 1] on icon at bounding box center [691, 0] width 14 height 14
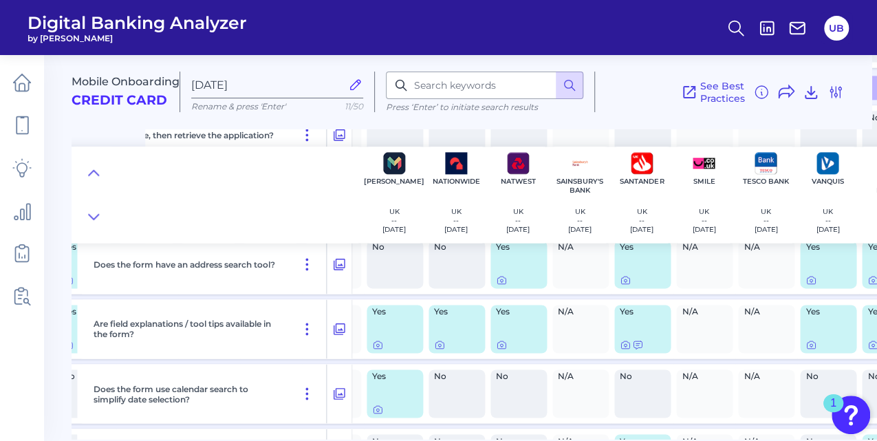
scroll to position [3610, 787]
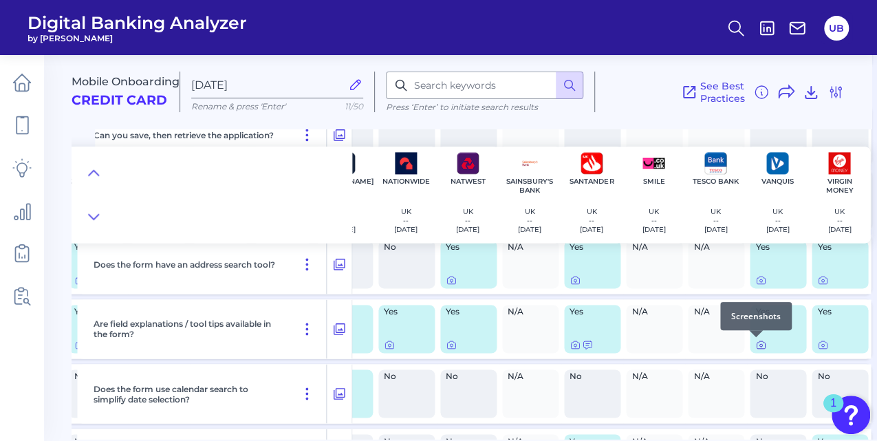
click at [759, 345] on icon at bounding box center [760, 345] width 3 height 3
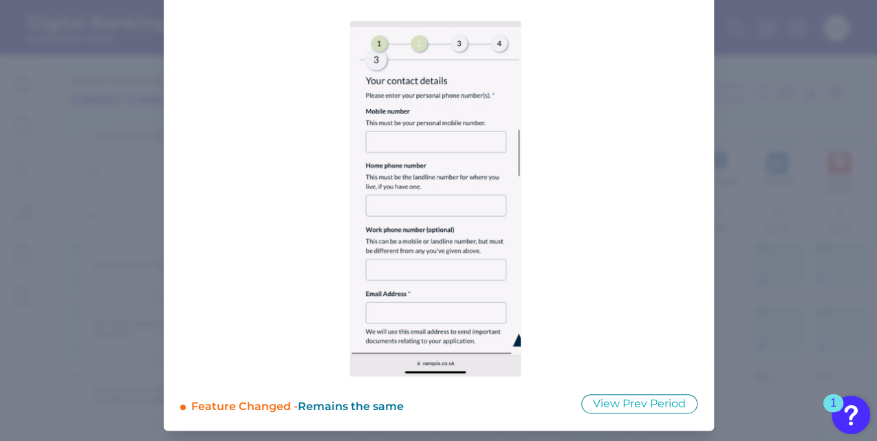
scroll to position [0, 0]
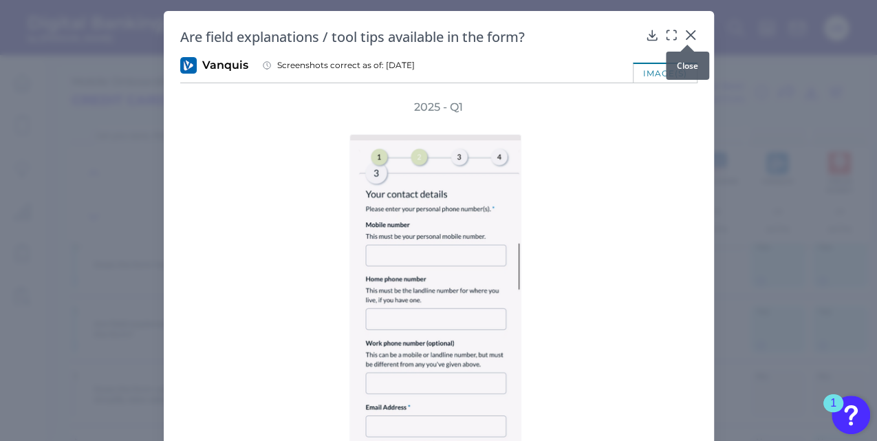
click at [691, 39] on div at bounding box center [687, 45] width 14 height 14
click at [685, 39] on div at bounding box center [687, 45] width 14 height 14
click at [687, 34] on icon at bounding box center [690, 35] width 8 height 8
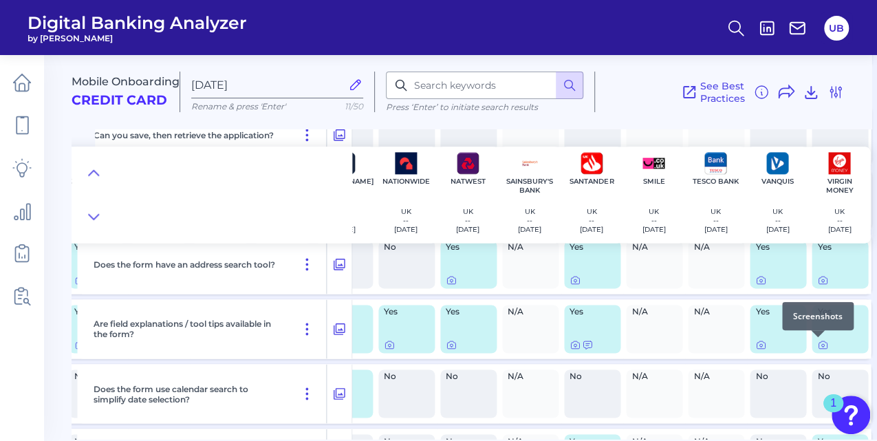
click at [814, 343] on div at bounding box center [818, 337] width 14 height 14
click at [819, 346] on icon at bounding box center [822, 344] width 11 height 11
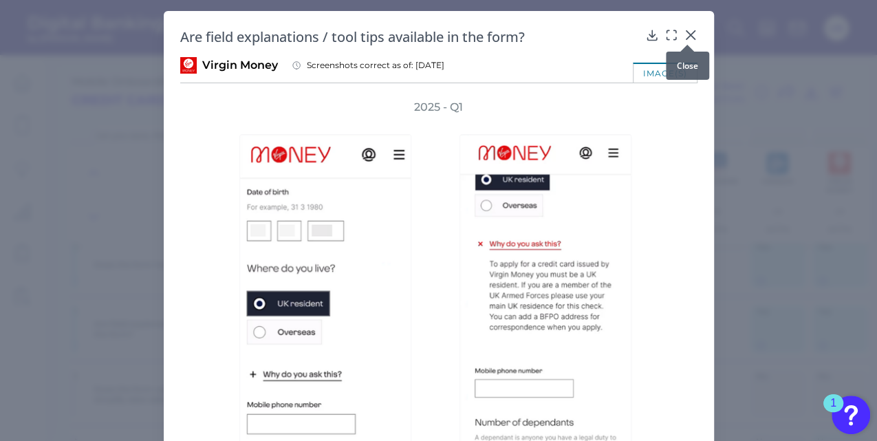
click at [689, 33] on icon at bounding box center [690, 35] width 8 height 8
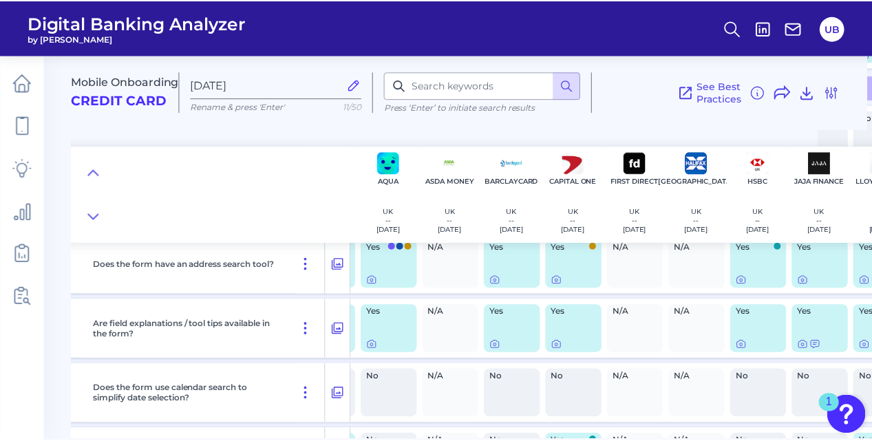
scroll to position [3610, 0]
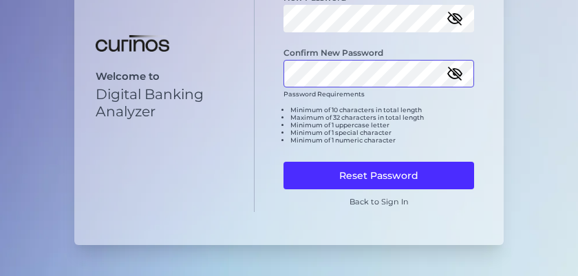
scroll to position [114, 0]
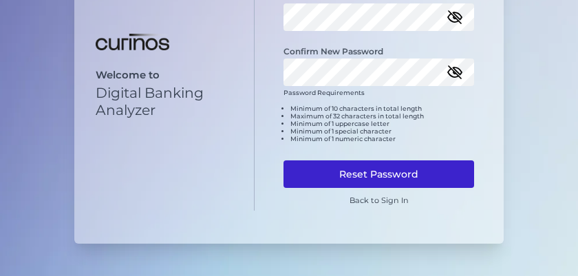
click at [333, 178] on button "Reset Password" at bounding box center [378, 174] width 191 height 28
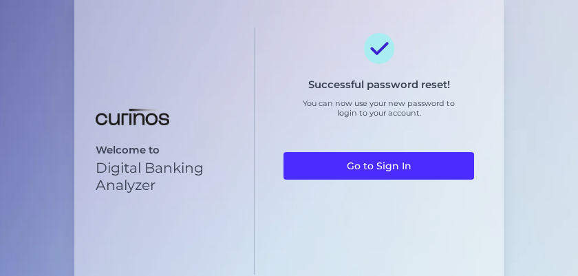
scroll to position [28, 0]
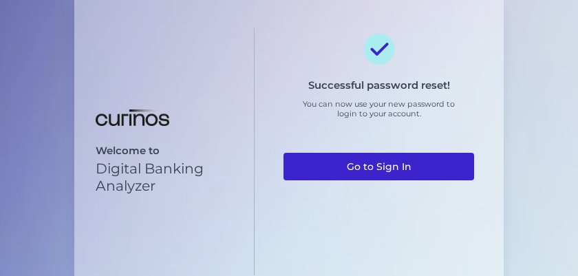
click at [374, 172] on link "Go to Sign In" at bounding box center [378, 167] width 191 height 28
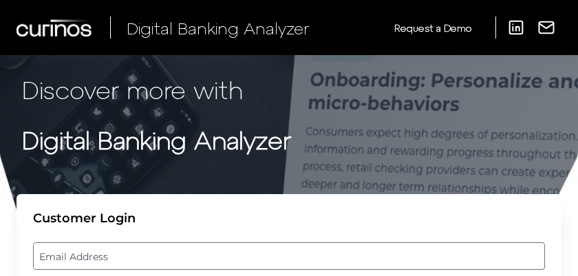
click at [255, 217] on div "Customer Login" at bounding box center [289, 218] width 512 height 15
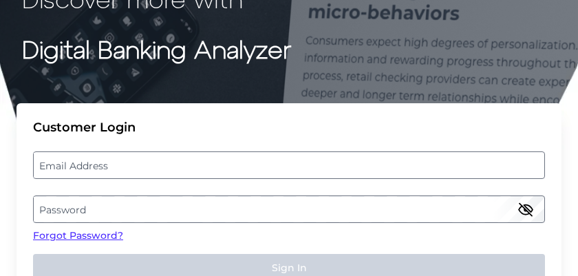
scroll to position [95, 0]
